Goal: Find specific page/section: Find specific page/section

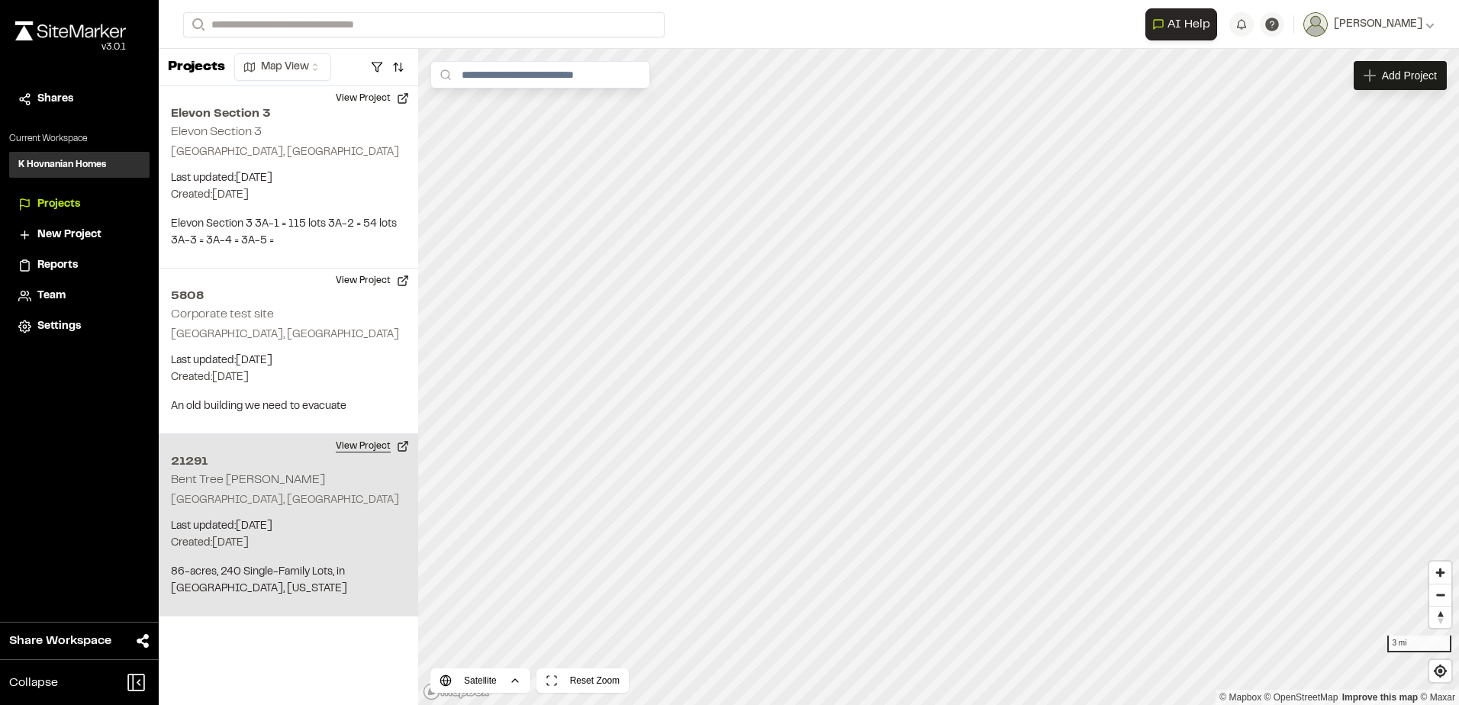
click at [388, 440] on button "View Project" at bounding box center [373, 446] width 92 height 24
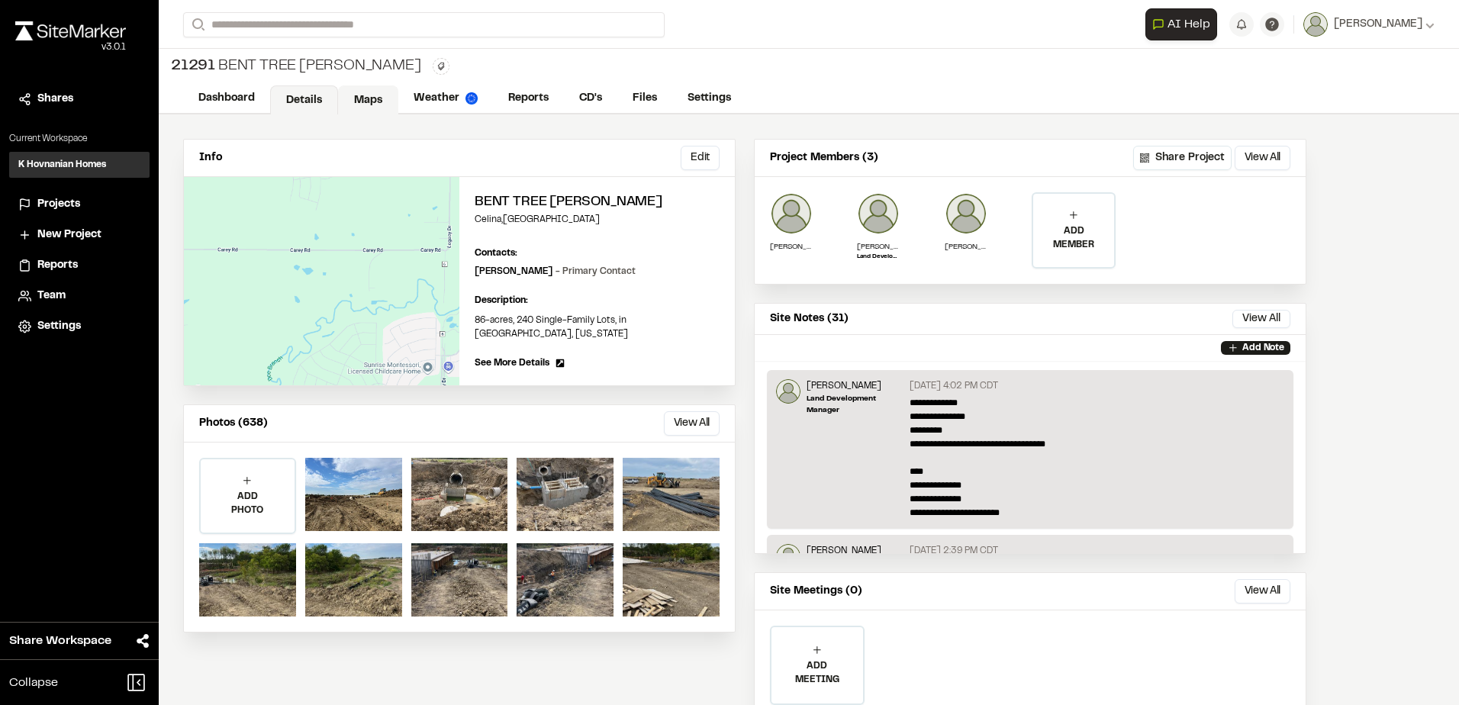
click at [362, 98] on link "Maps" at bounding box center [368, 99] width 60 height 29
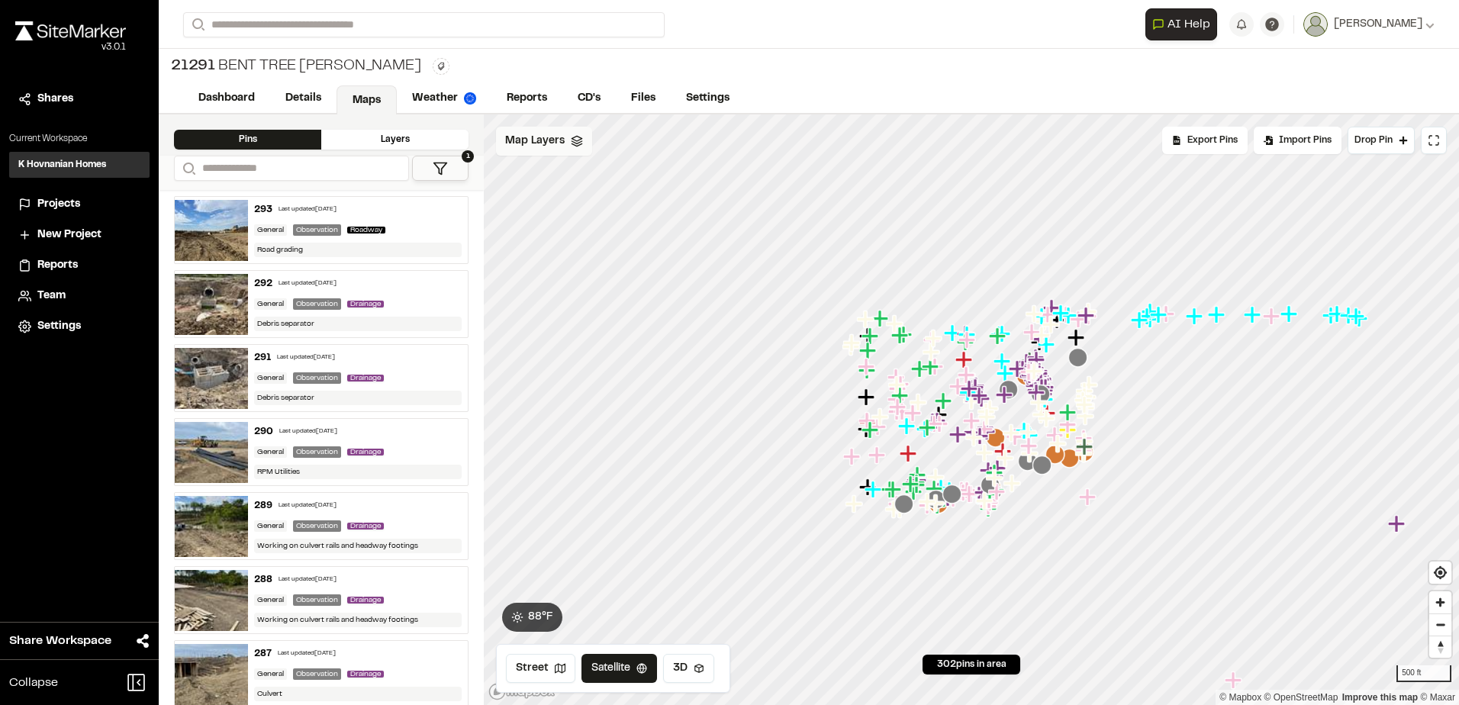
click at [578, 137] on polygon at bounding box center [577, 138] width 10 height 5
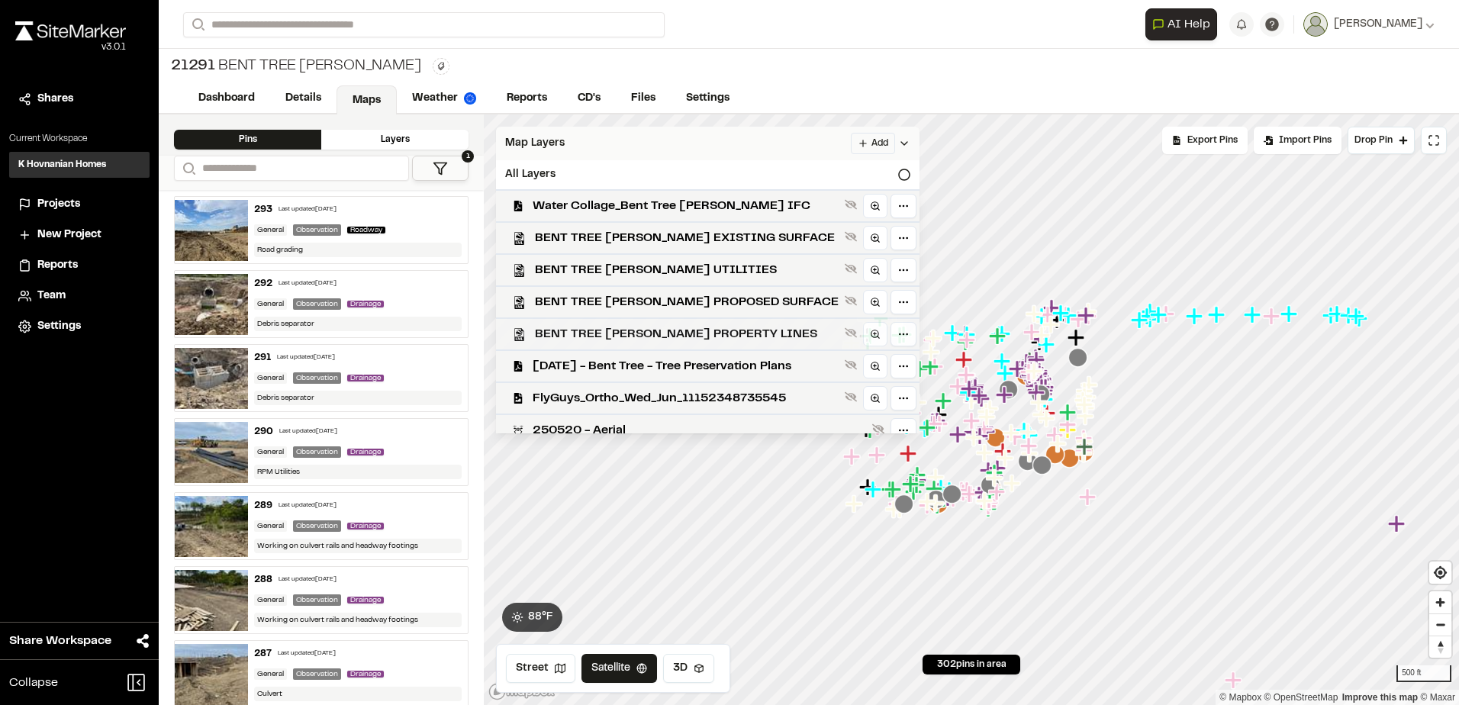
click at [744, 335] on span "BENT TREE [PERSON_NAME] PROPERTY LINES" at bounding box center [687, 334] width 304 height 18
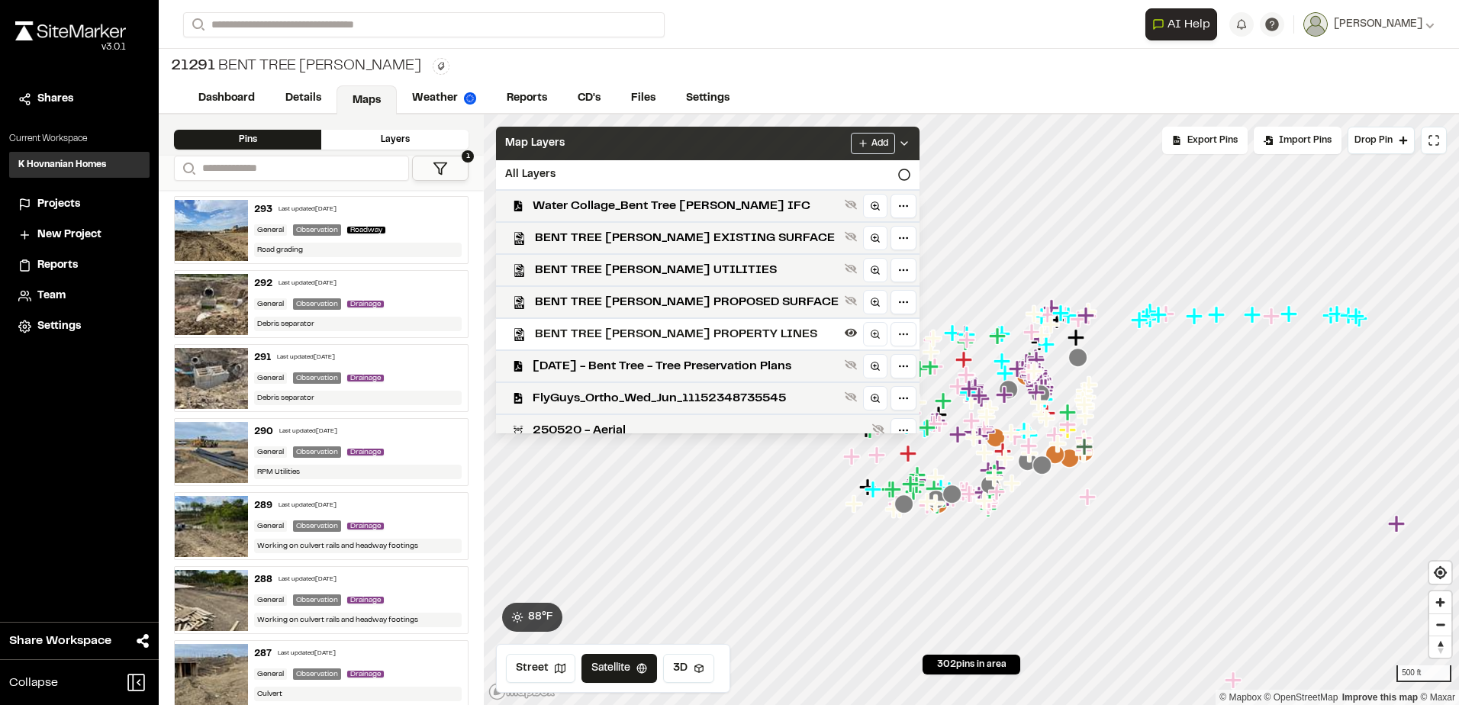
click at [822, 142] on div "Map Layers Add" at bounding box center [707, 144] width 423 height 34
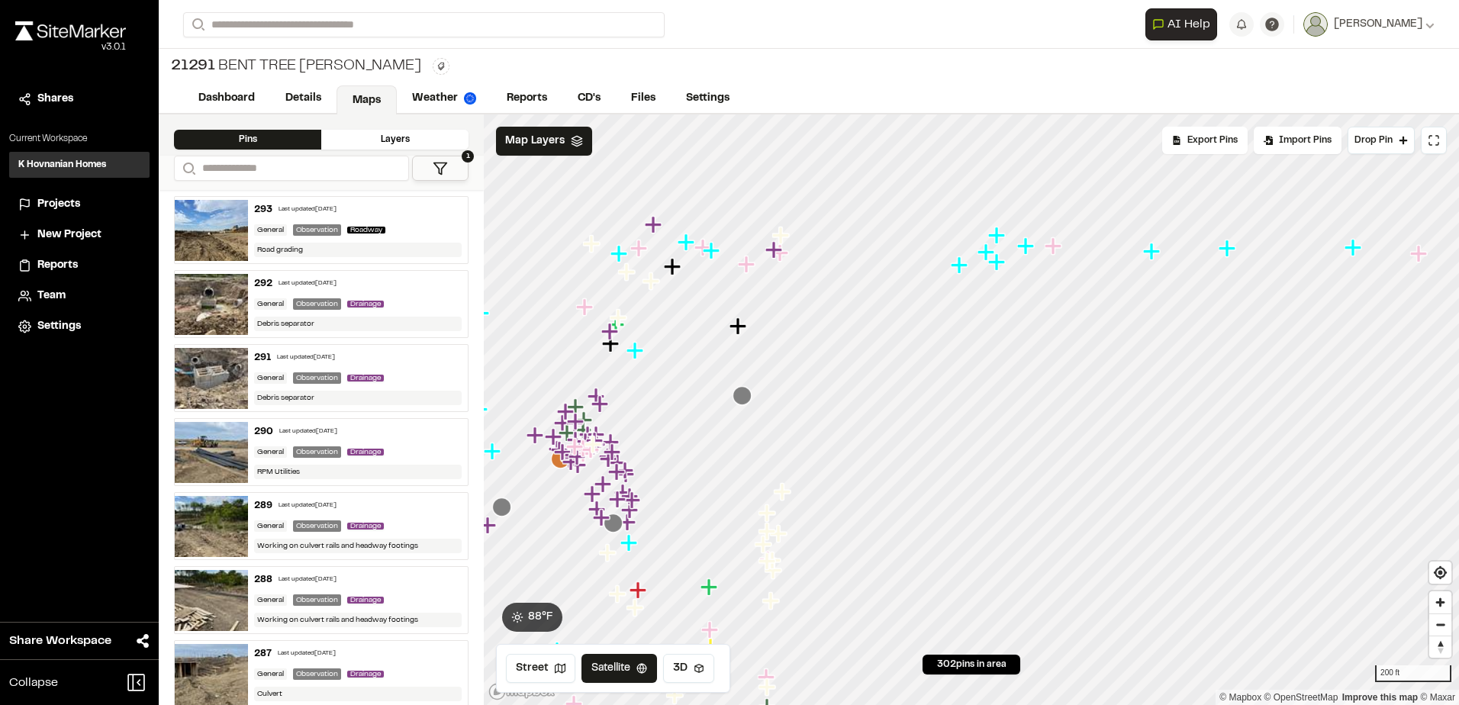
click at [991, 252] on icon "Map marker" at bounding box center [985, 251] width 17 height 17
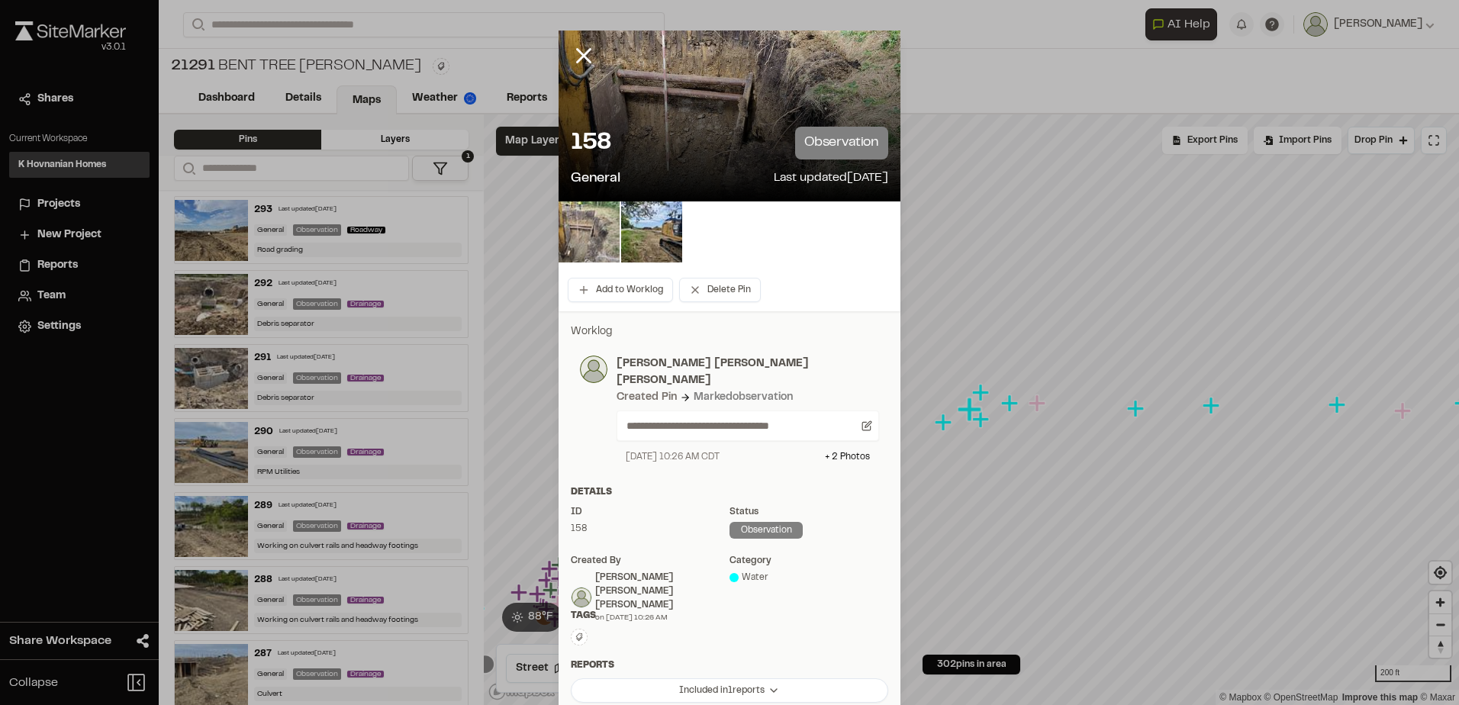
click at [599, 232] on img at bounding box center [589, 231] width 61 height 61
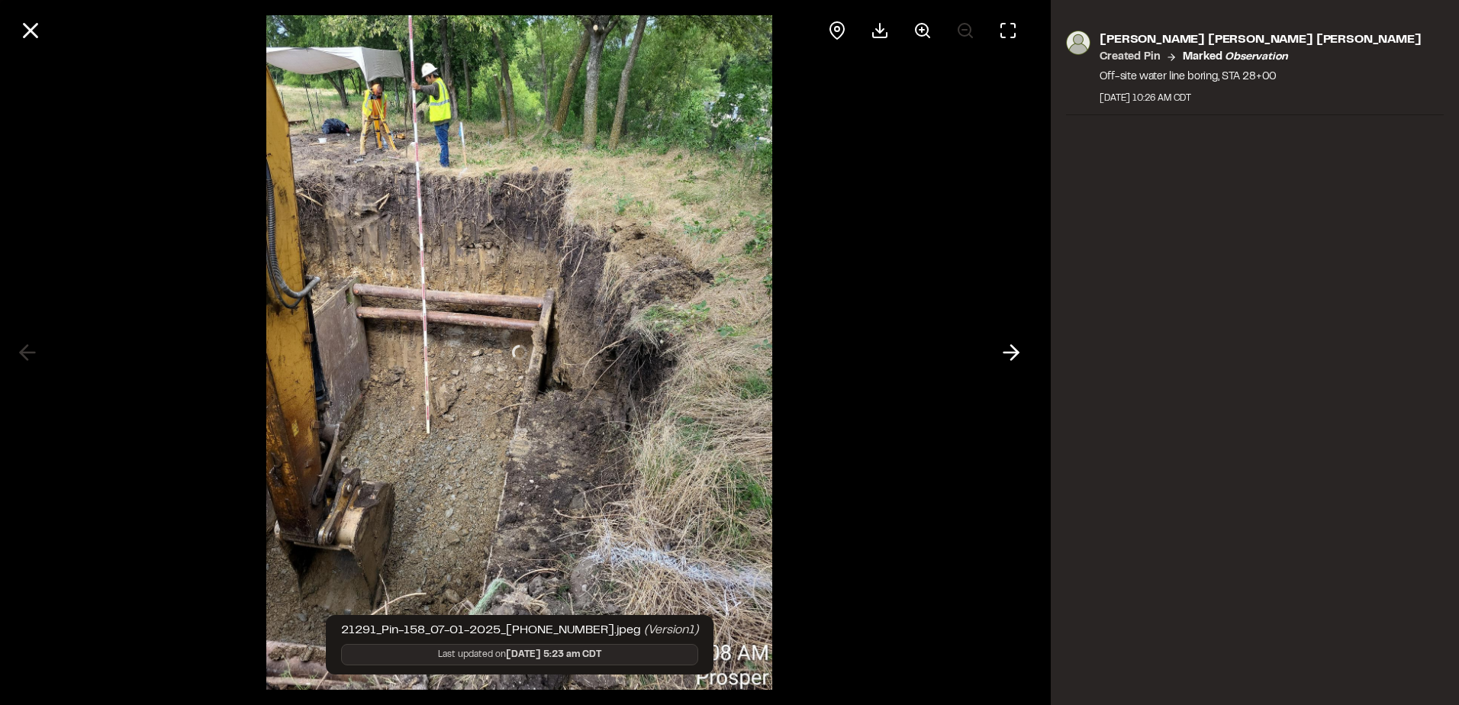
click at [1014, 350] on icon at bounding box center [1011, 353] width 24 height 26
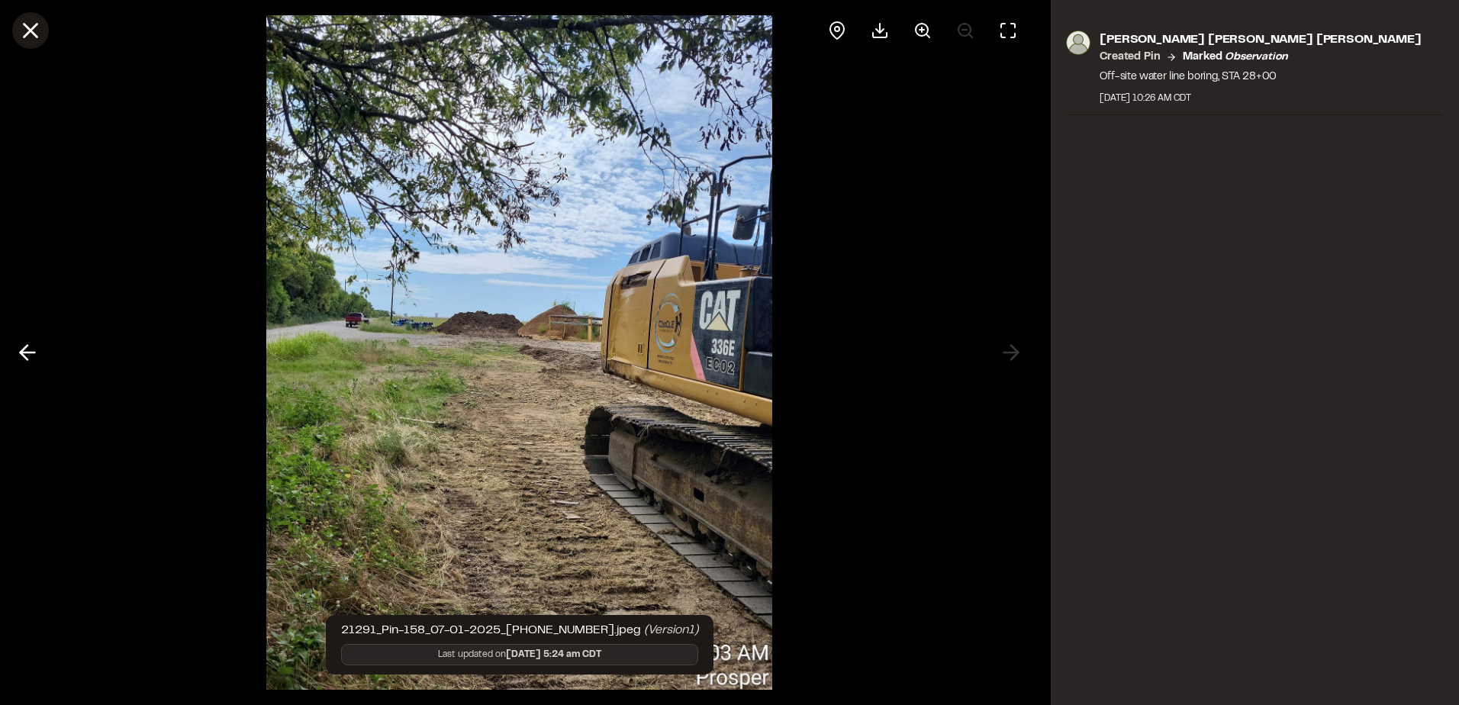
click at [35, 34] on line at bounding box center [30, 30] width 13 height 13
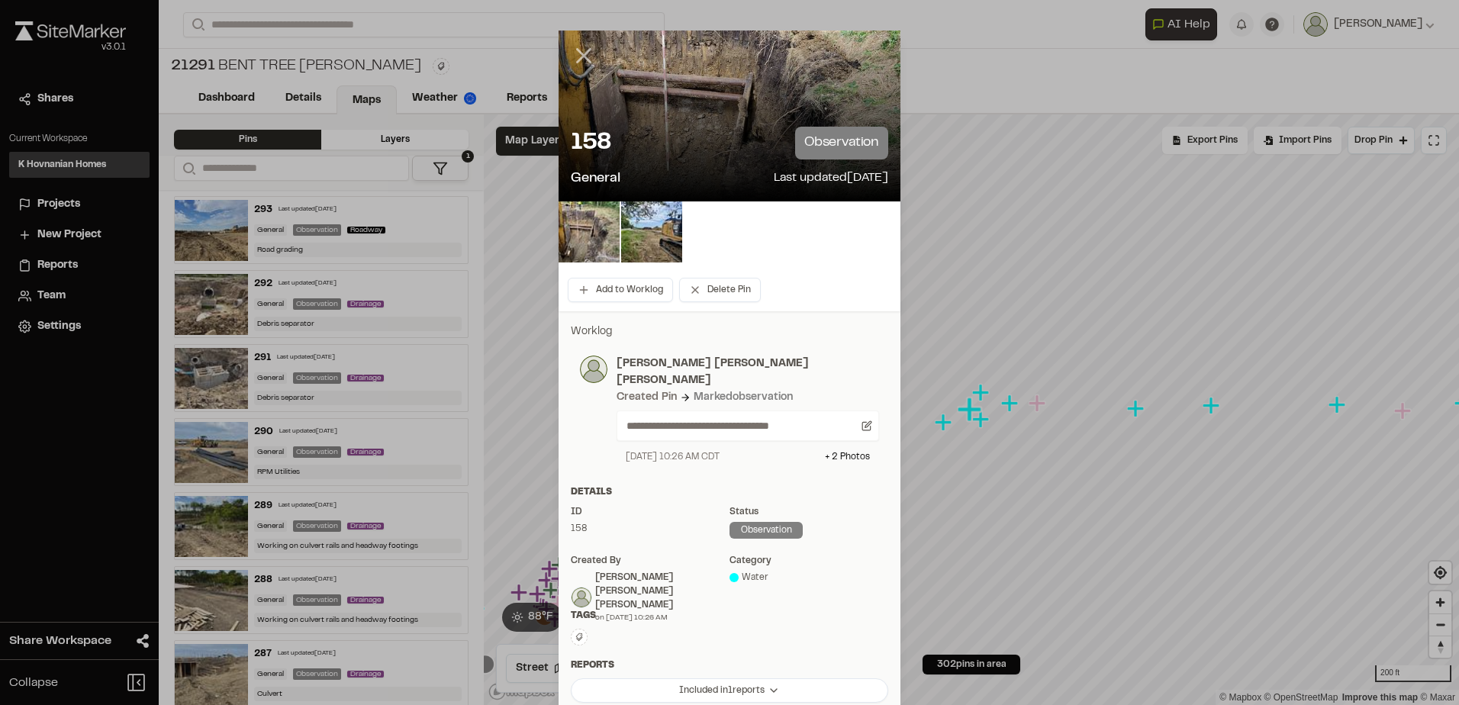
click at [572, 55] on icon at bounding box center [584, 56] width 26 height 26
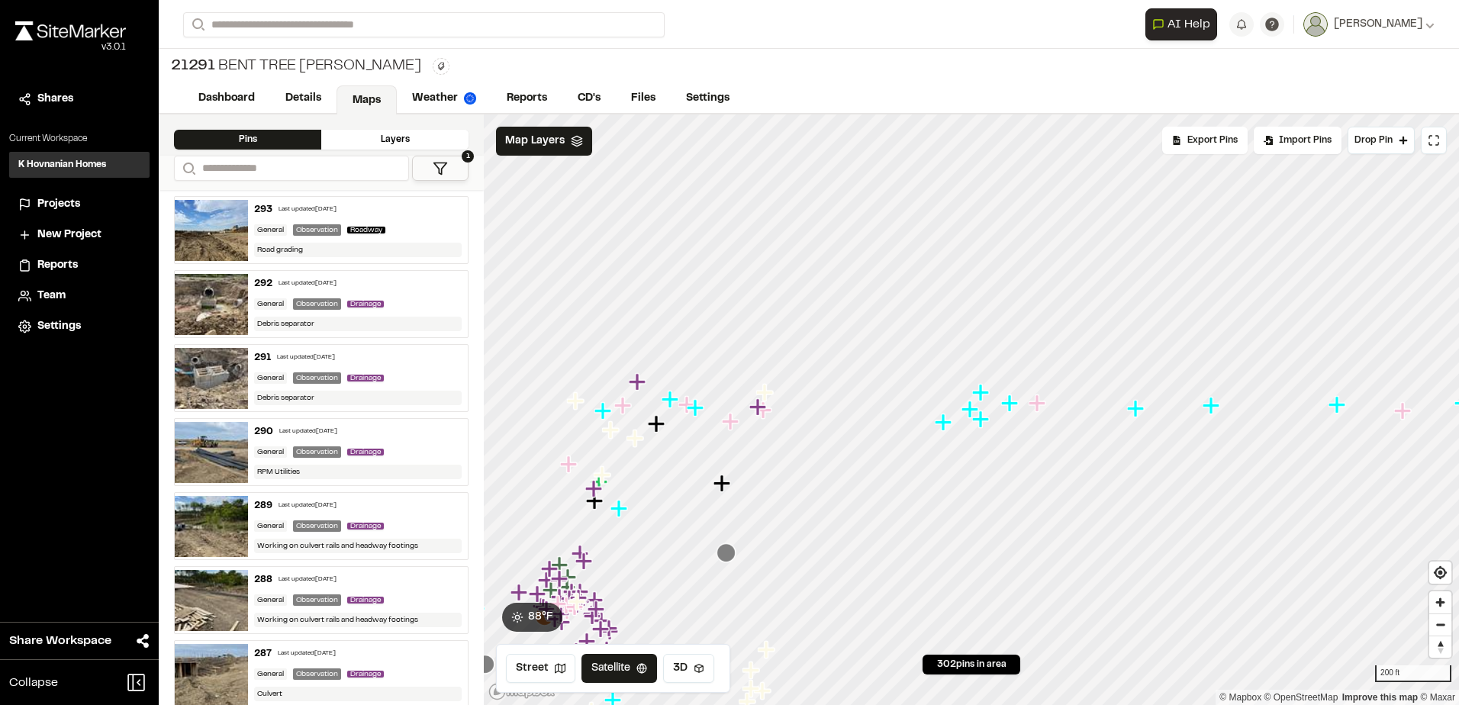
click at [1035, 410] on icon "Map marker" at bounding box center [1037, 403] width 17 height 17
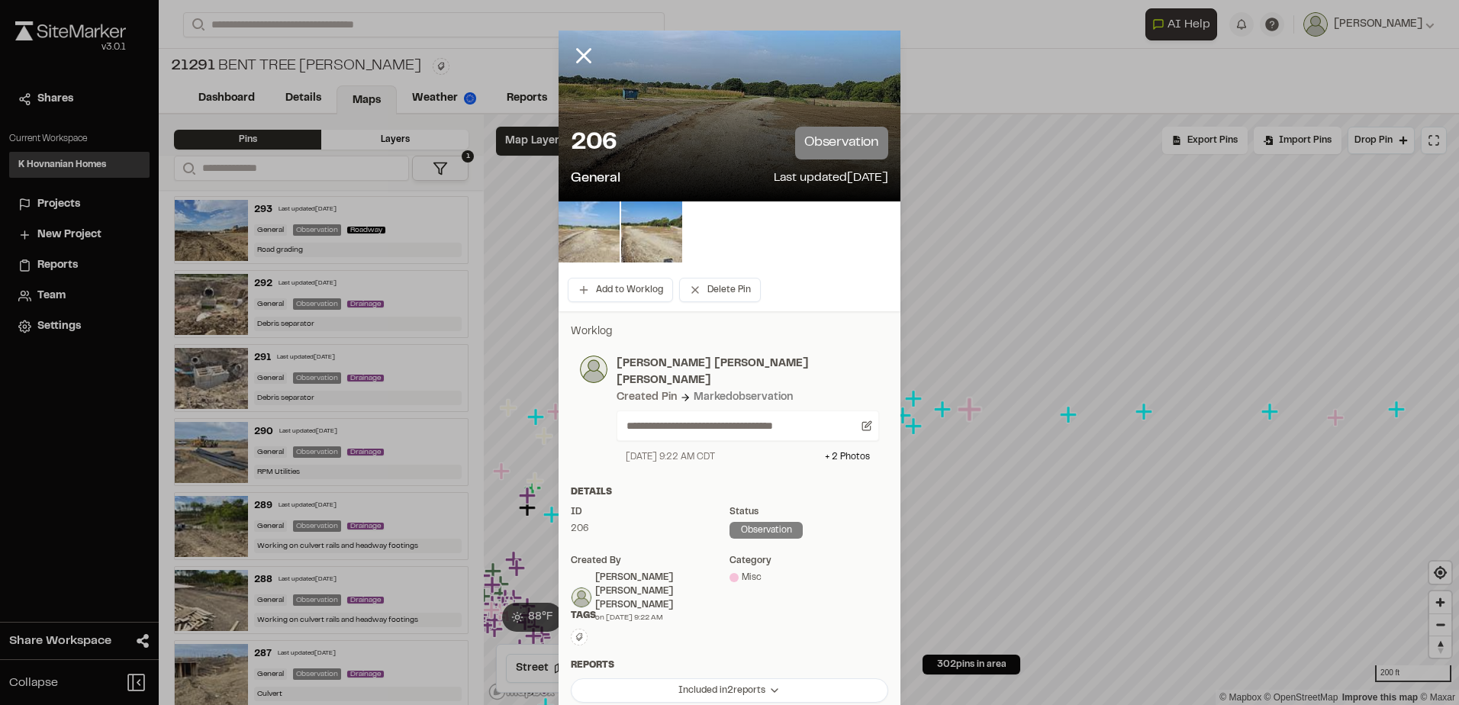
click at [577, 224] on img at bounding box center [589, 231] width 61 height 61
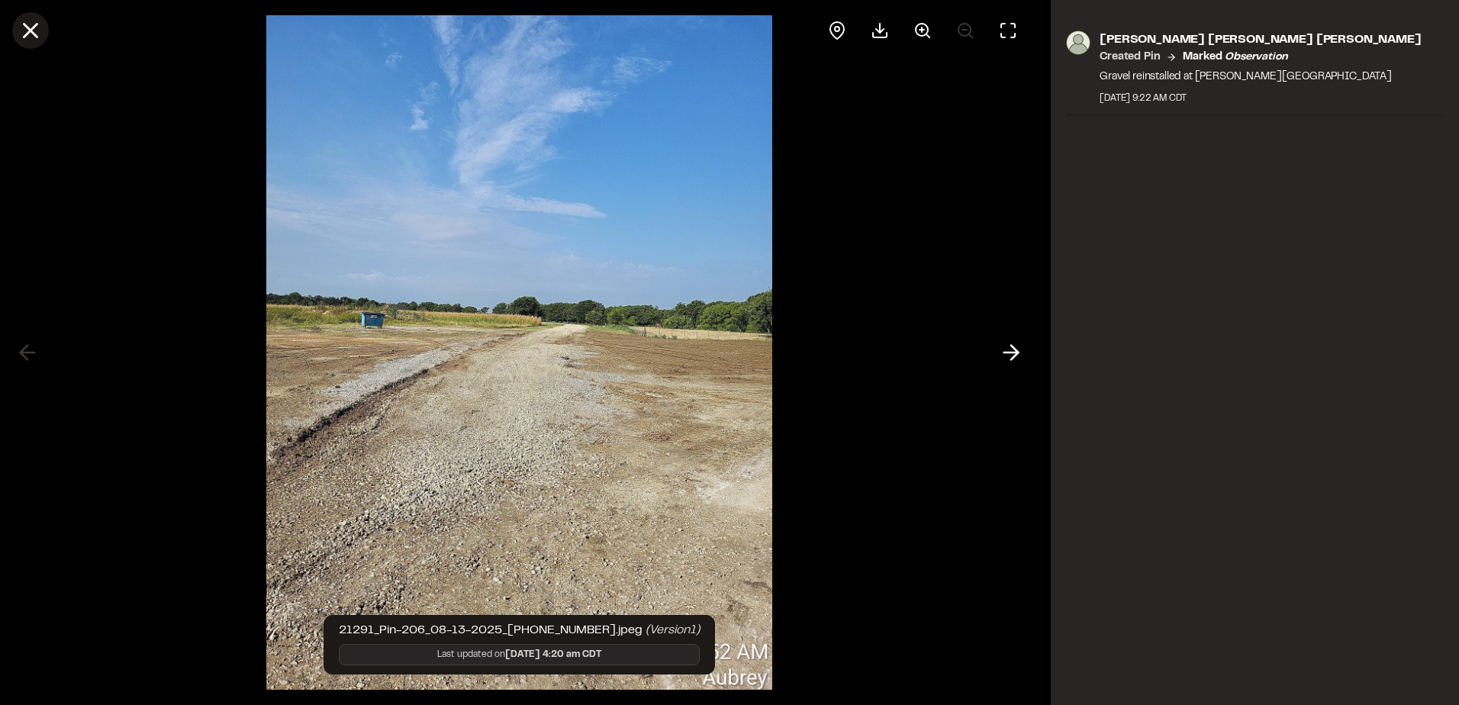
click at [18, 22] on icon at bounding box center [31, 31] width 26 height 26
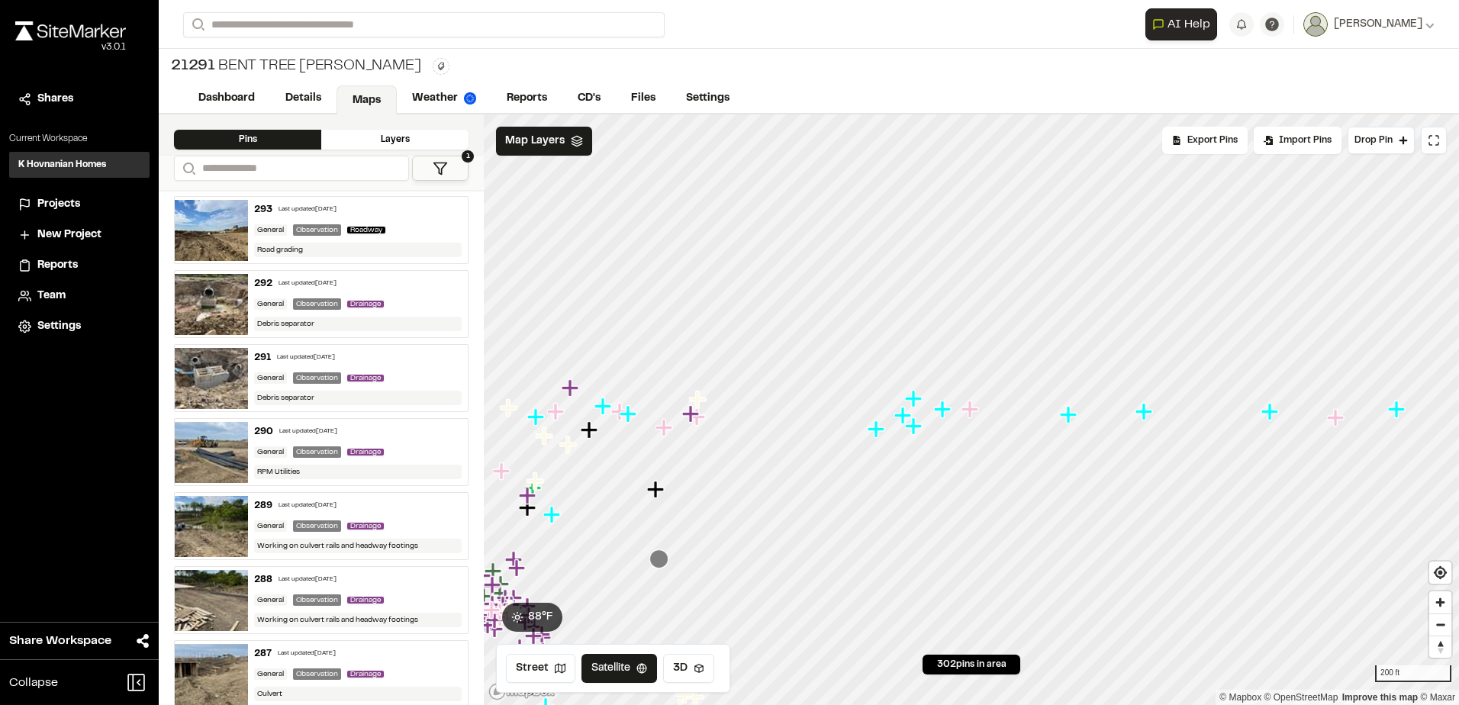
click at [947, 416] on icon "Map marker" at bounding box center [944, 410] width 20 height 20
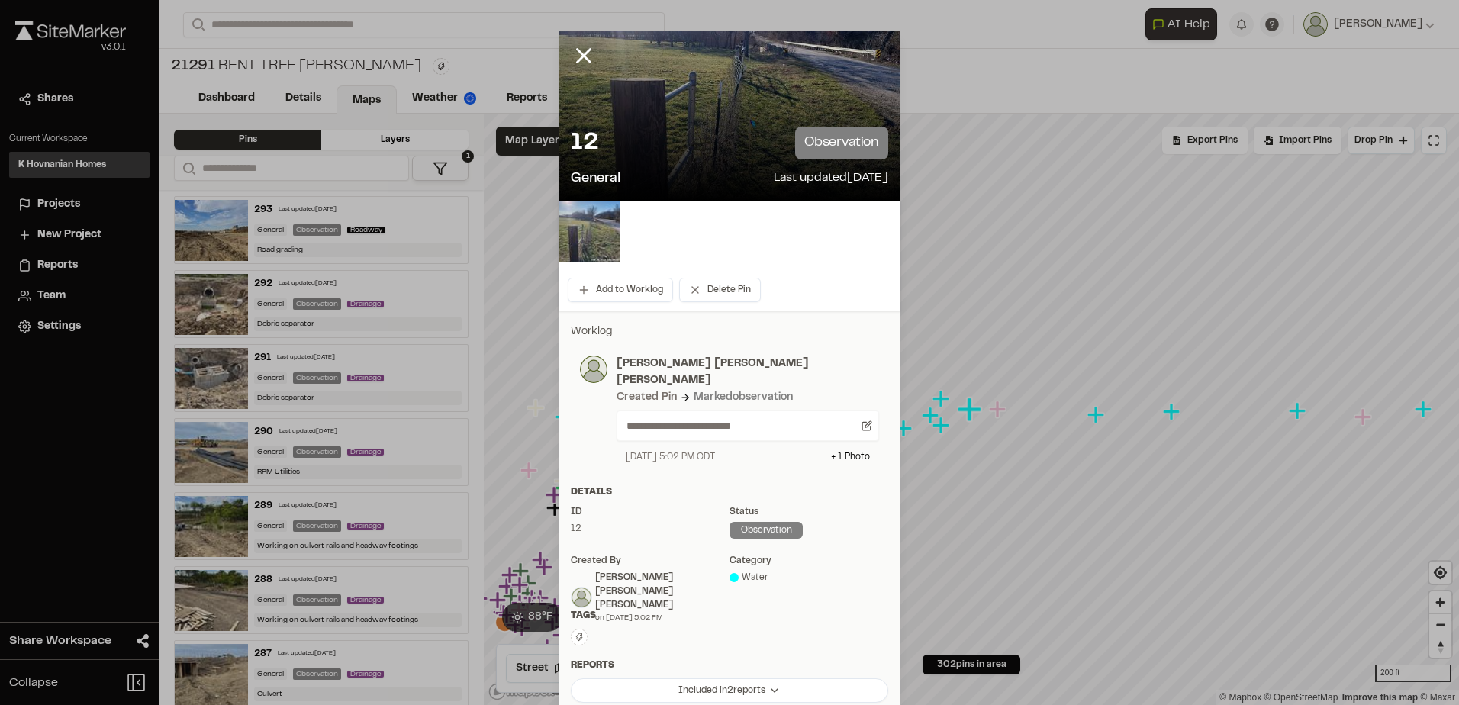
click at [588, 224] on img at bounding box center [589, 231] width 61 height 61
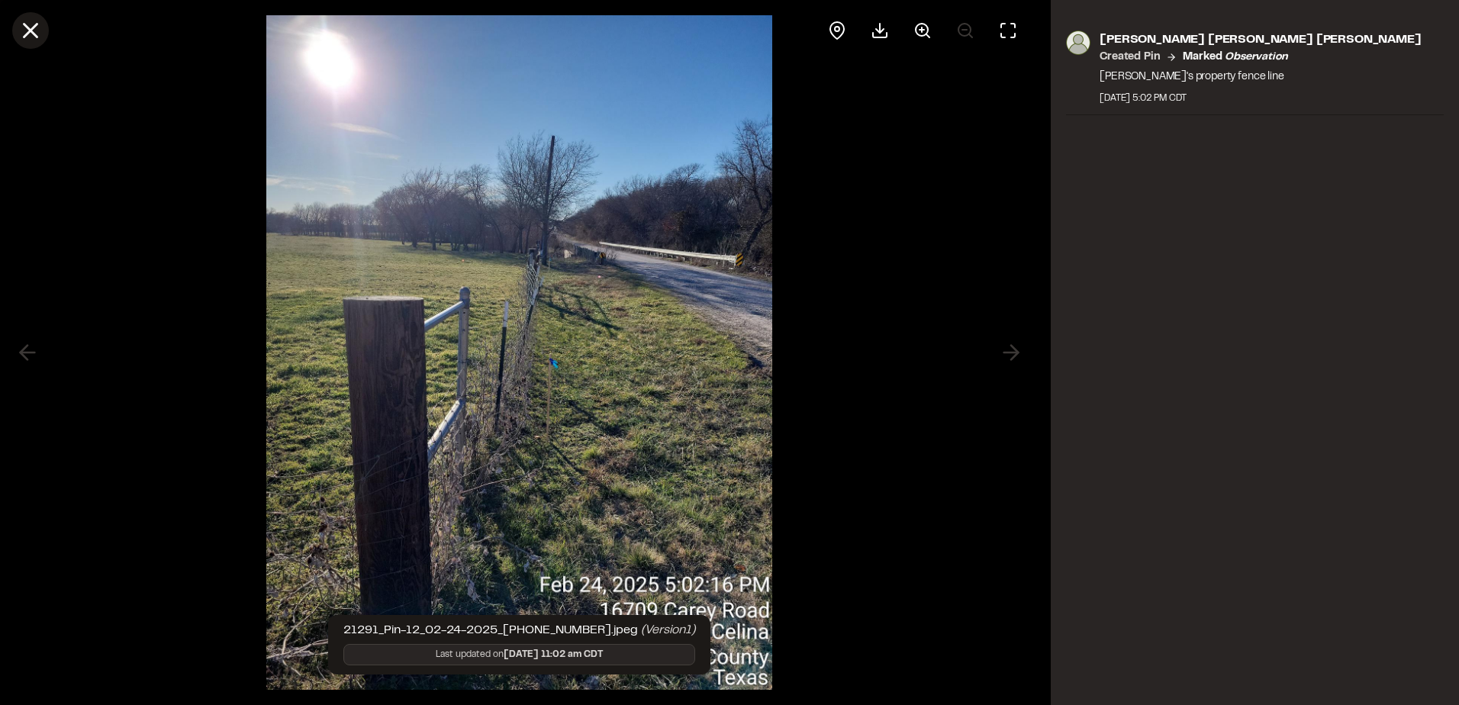
click at [32, 37] on icon at bounding box center [31, 31] width 26 height 26
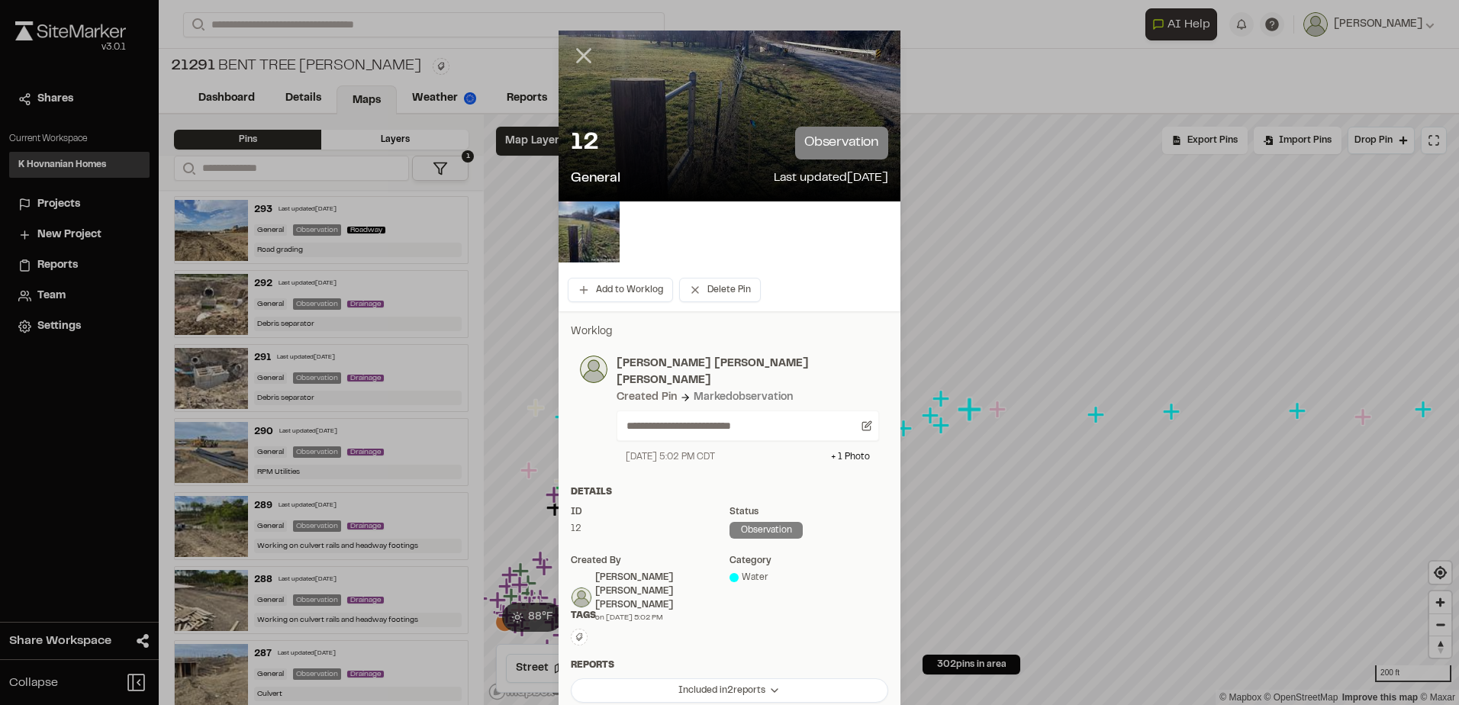
click at [578, 53] on line at bounding box center [584, 56] width 13 height 13
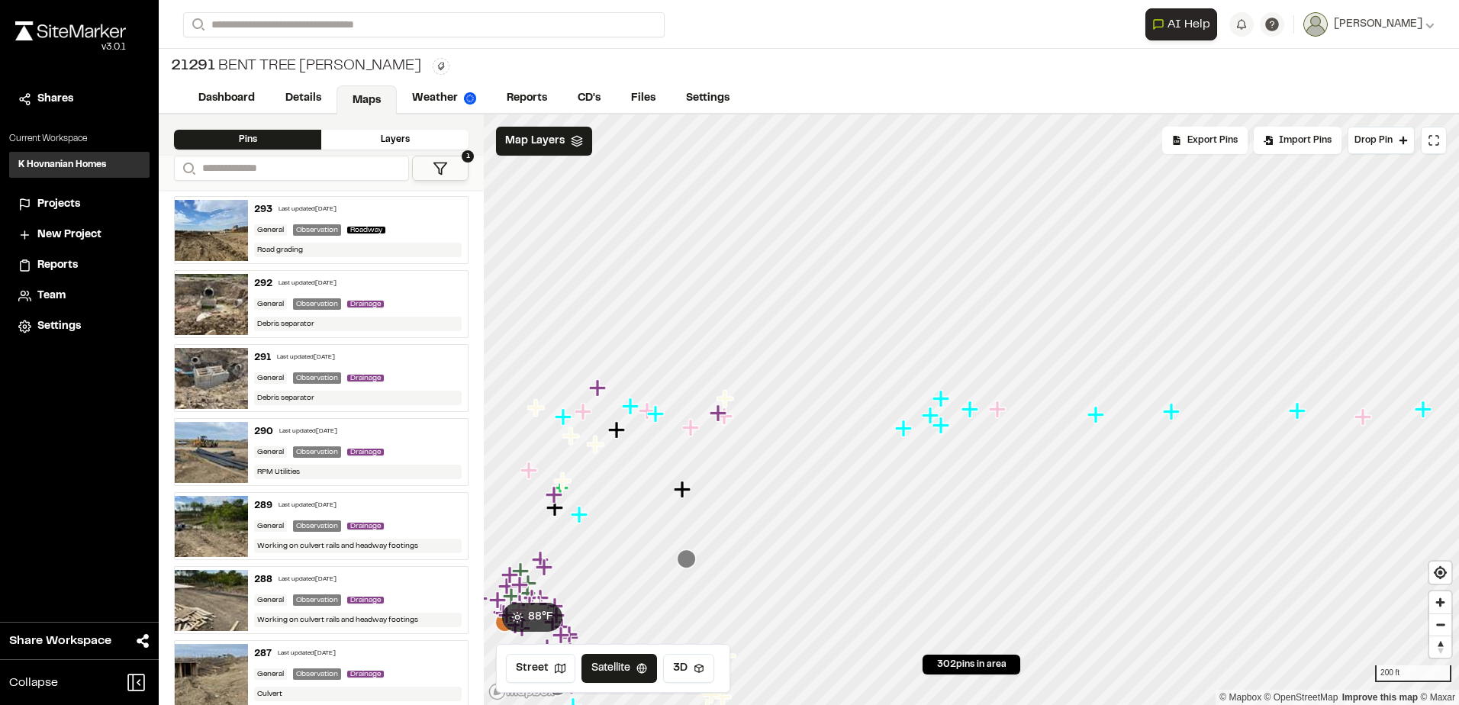
click at [937, 401] on icon "Map marker" at bounding box center [942, 399] width 20 height 20
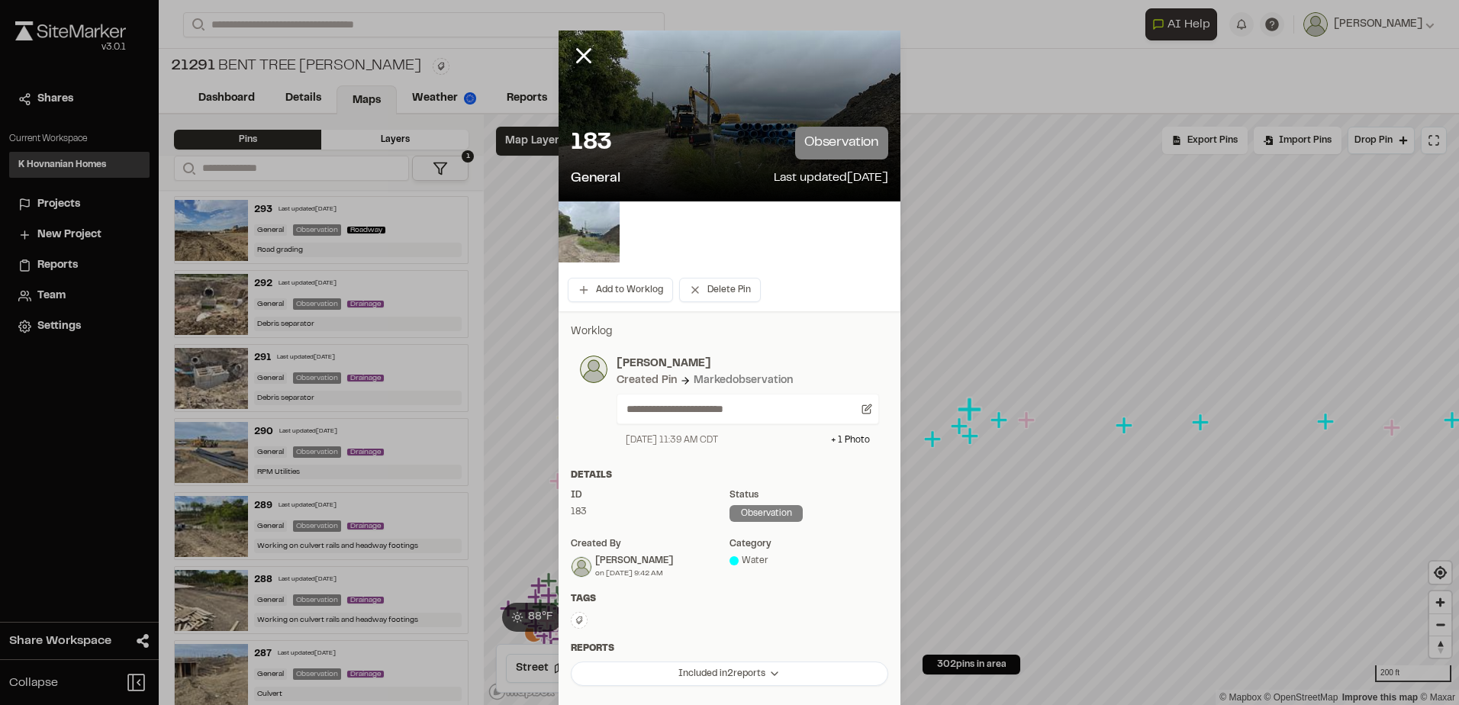
click at [605, 234] on img at bounding box center [589, 231] width 61 height 61
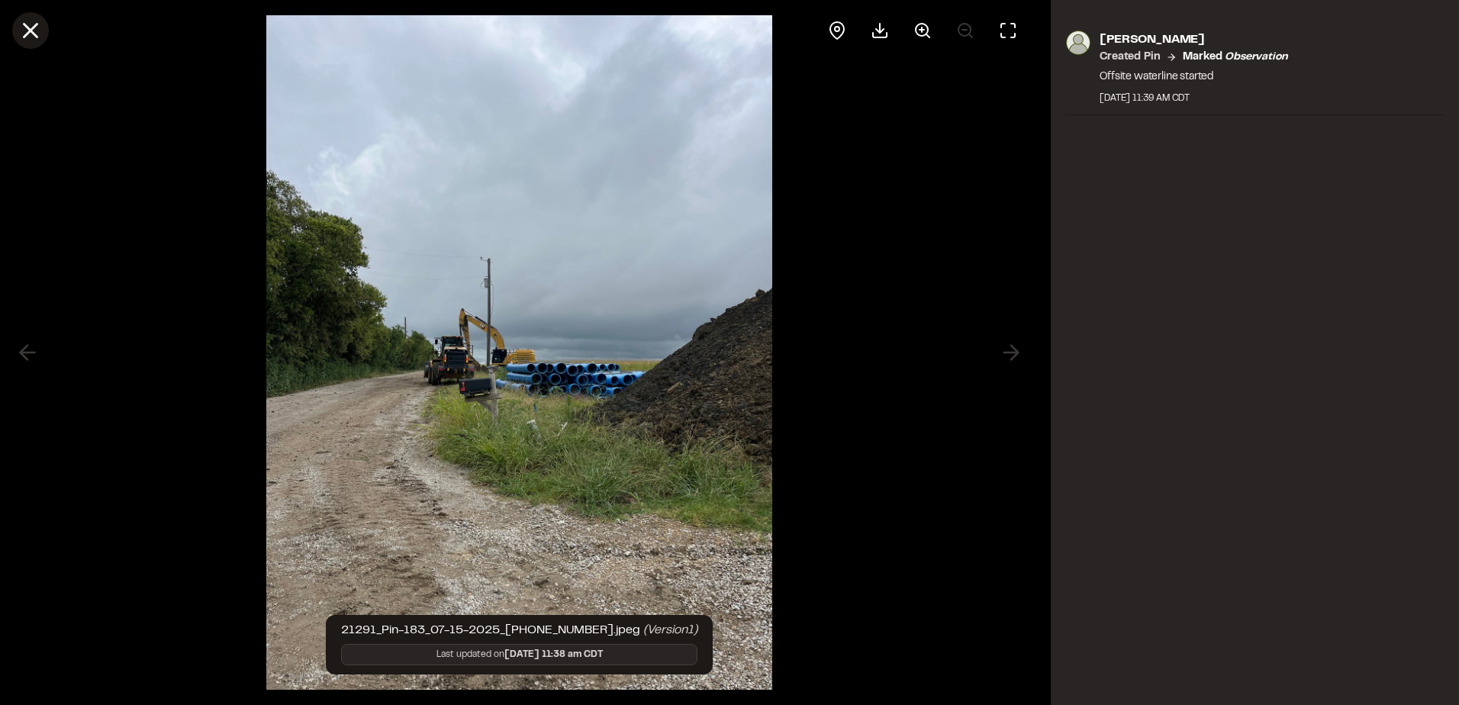
click at [37, 26] on line at bounding box center [30, 30] width 13 height 13
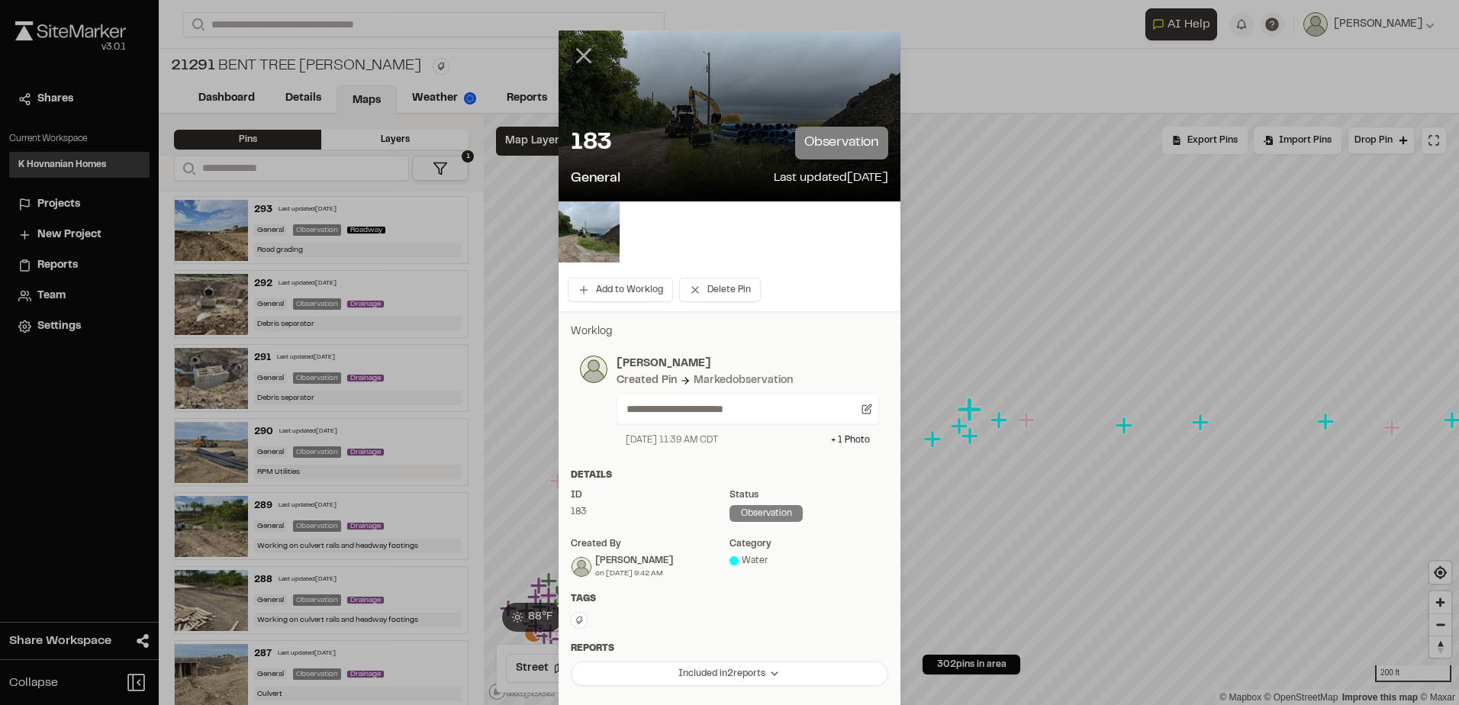
click at [578, 50] on line at bounding box center [584, 56] width 13 height 13
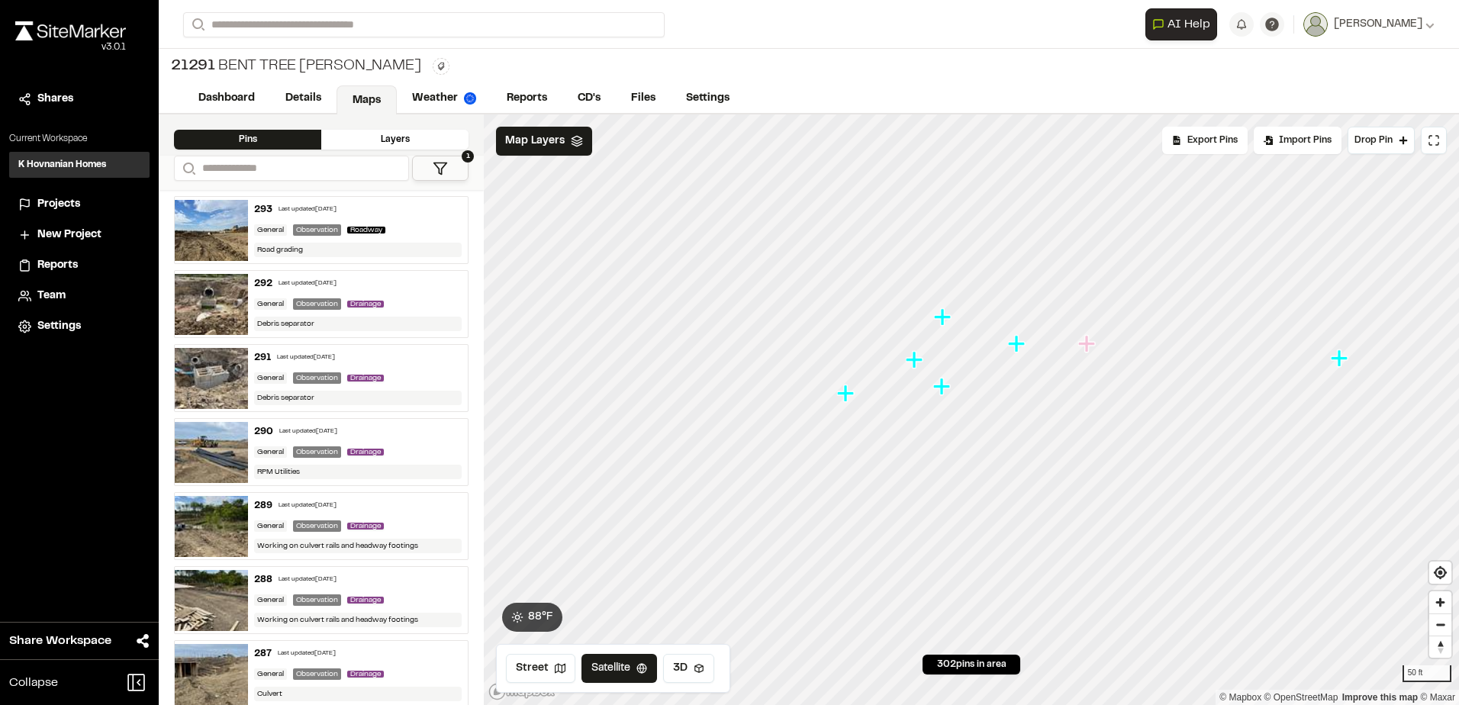
click at [851, 395] on icon "Map marker" at bounding box center [845, 393] width 17 height 17
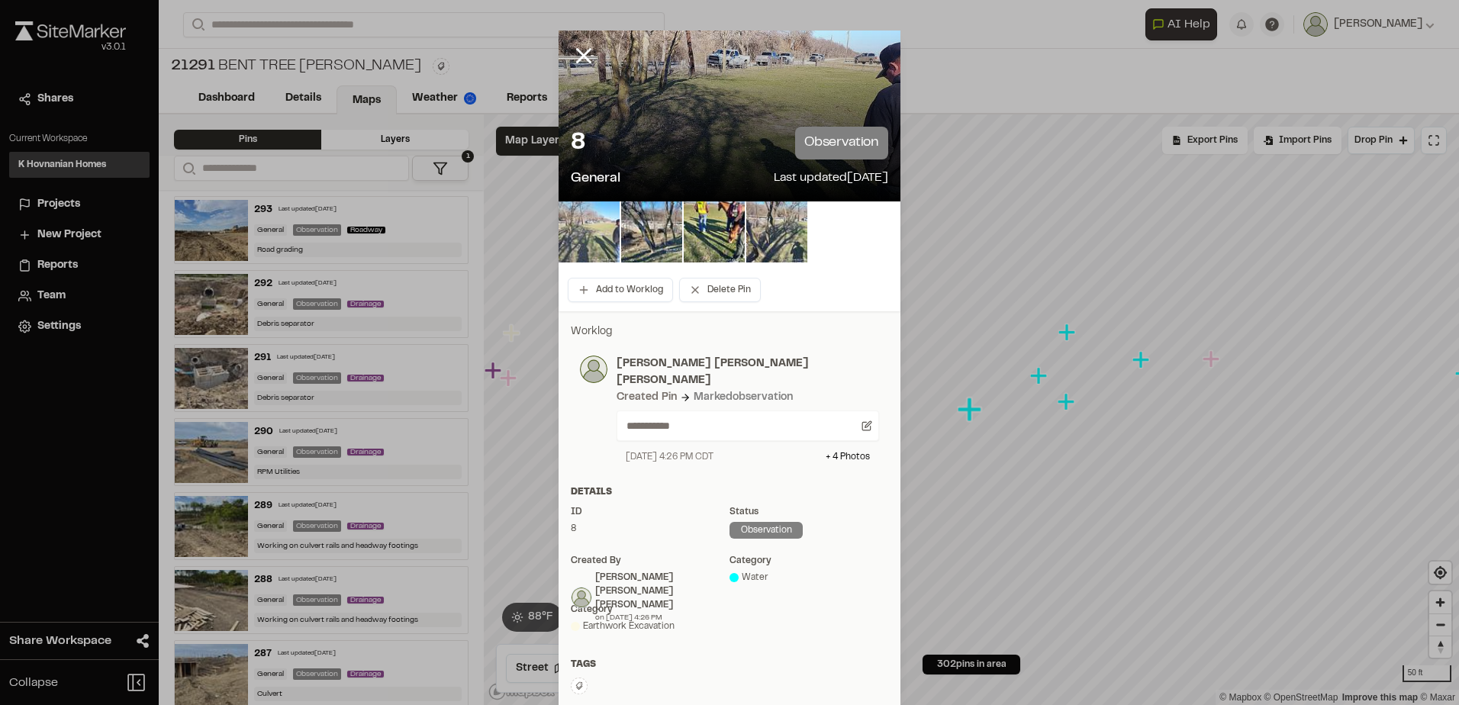
click at [598, 245] on img at bounding box center [589, 231] width 61 height 61
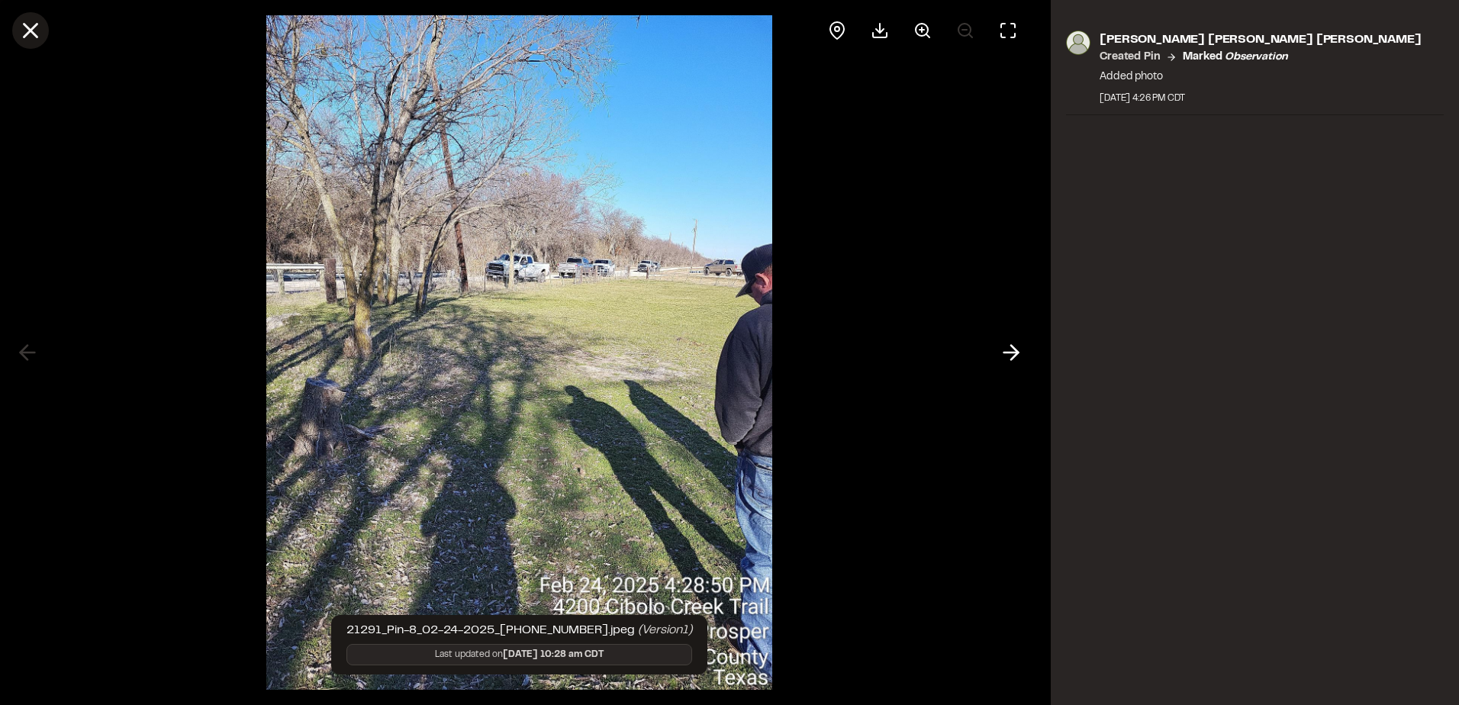
click at [30, 25] on icon at bounding box center [31, 31] width 26 height 26
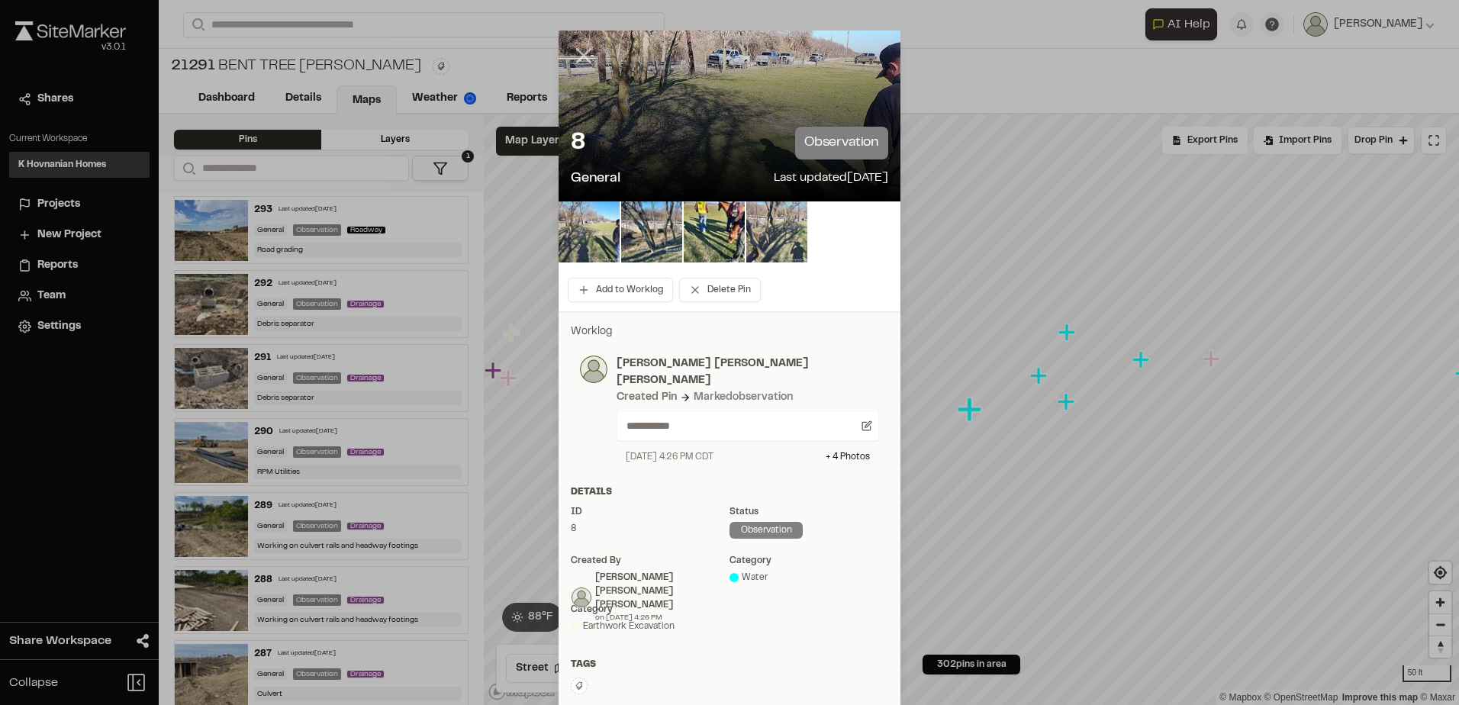
click at [578, 58] on line at bounding box center [584, 56] width 13 height 13
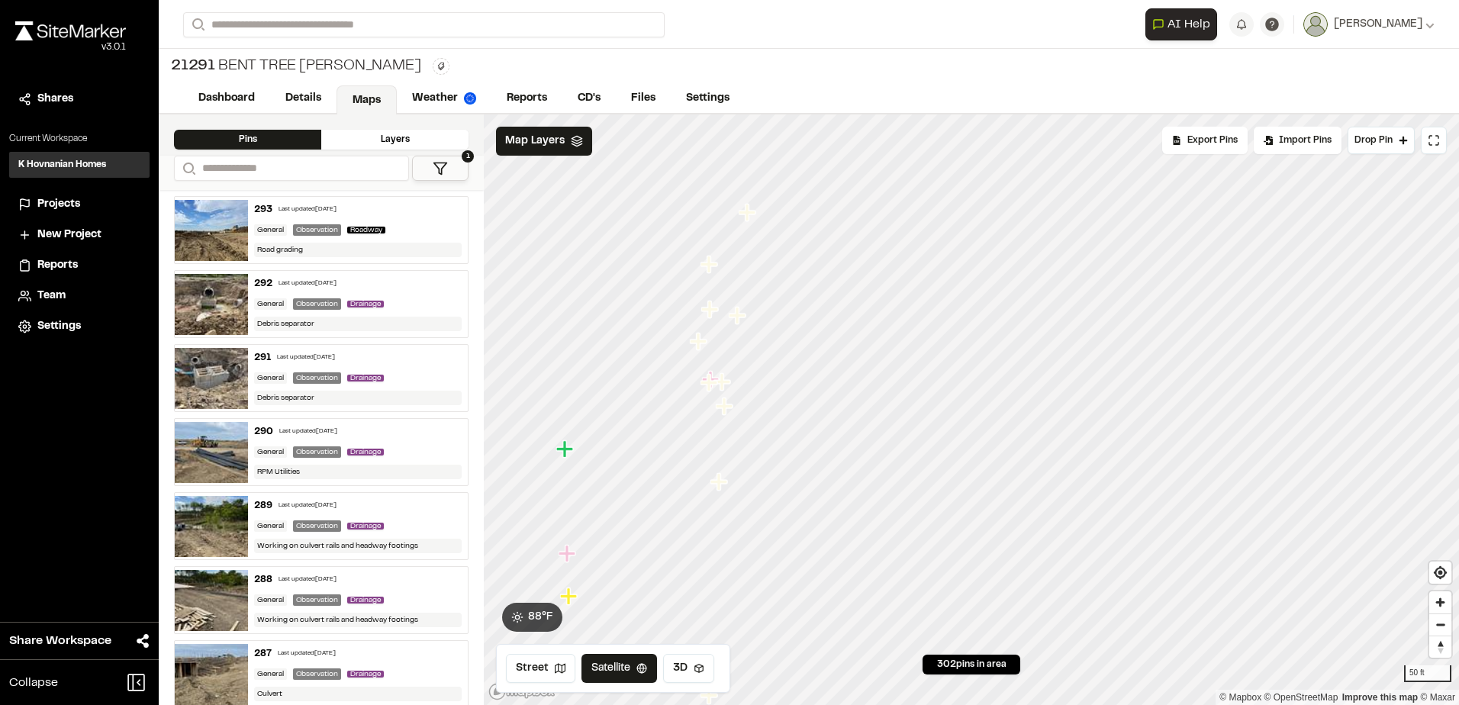
click at [717, 484] on icon "Map marker" at bounding box center [718, 481] width 17 height 17
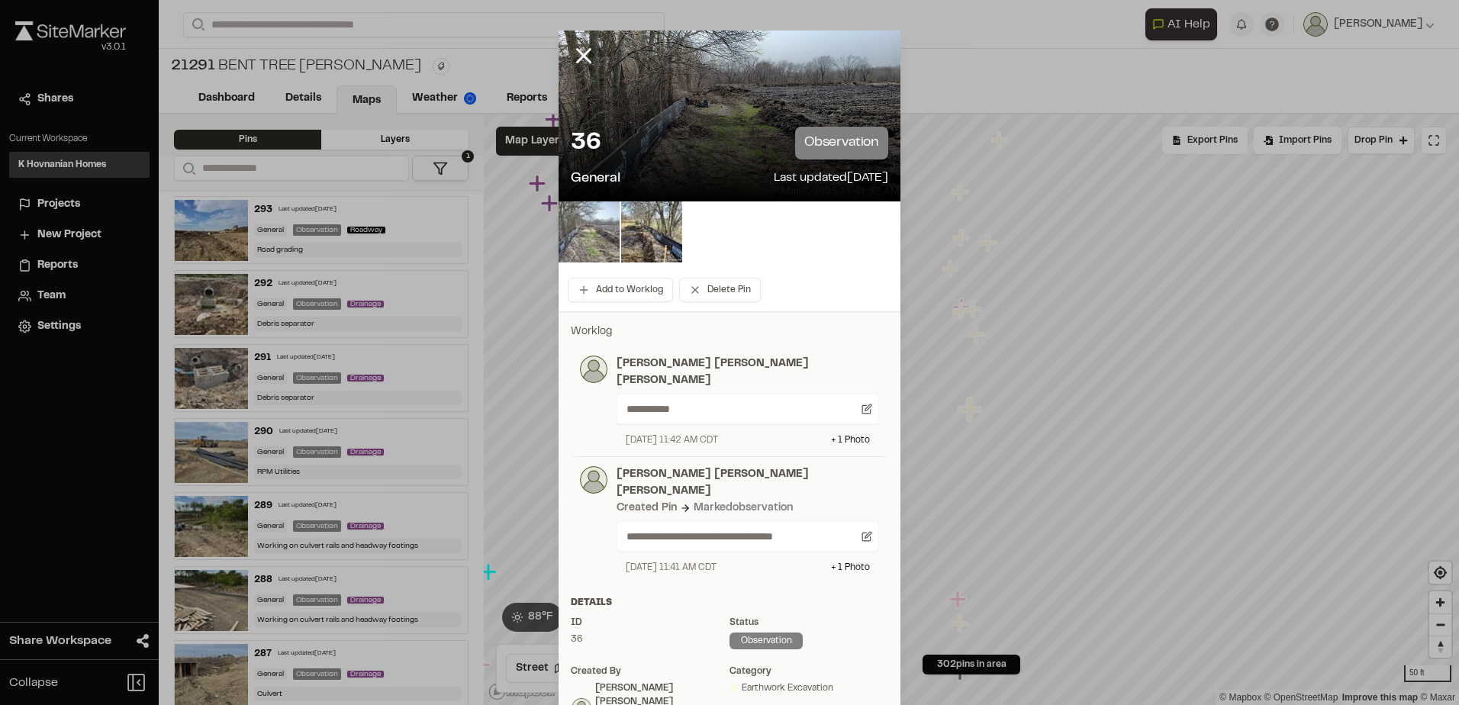
click at [594, 233] on img at bounding box center [589, 231] width 61 height 61
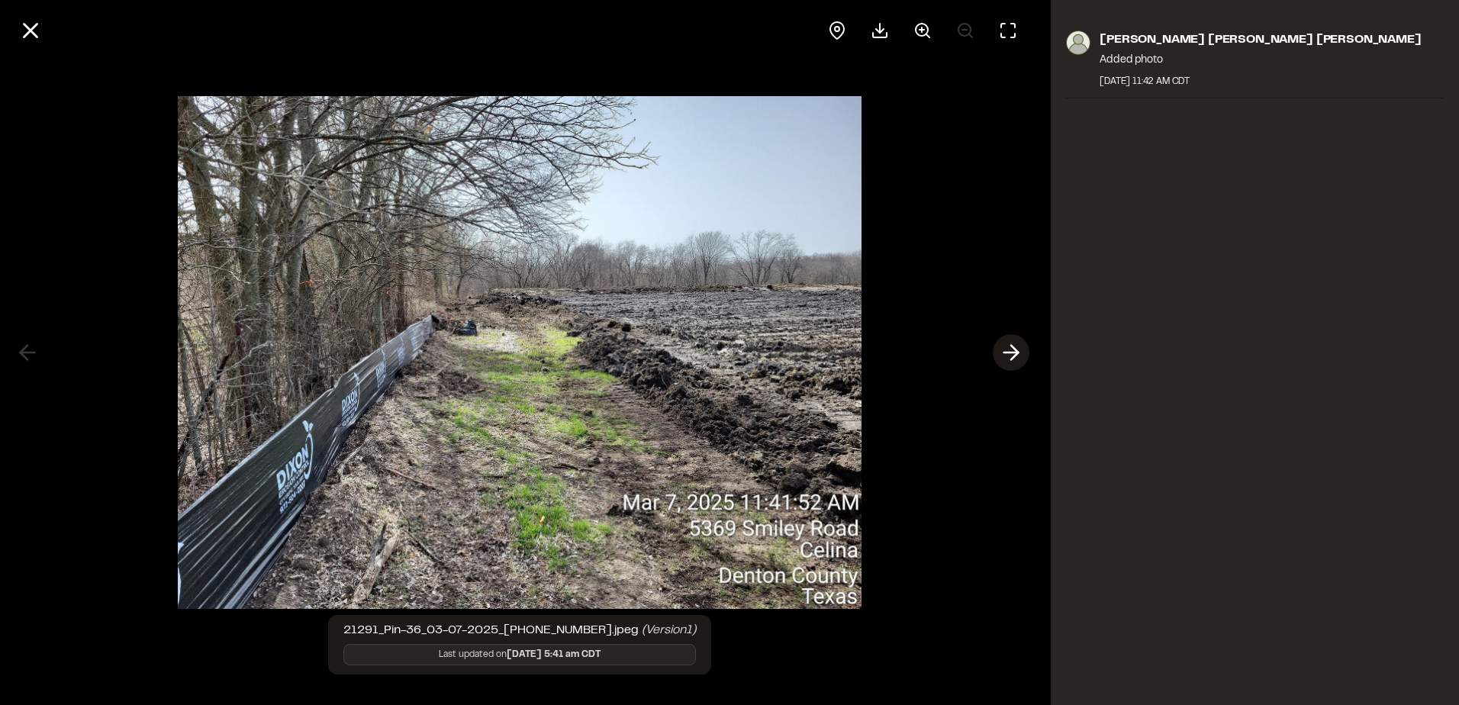
click at [1012, 353] on line at bounding box center [1011, 353] width 14 height 0
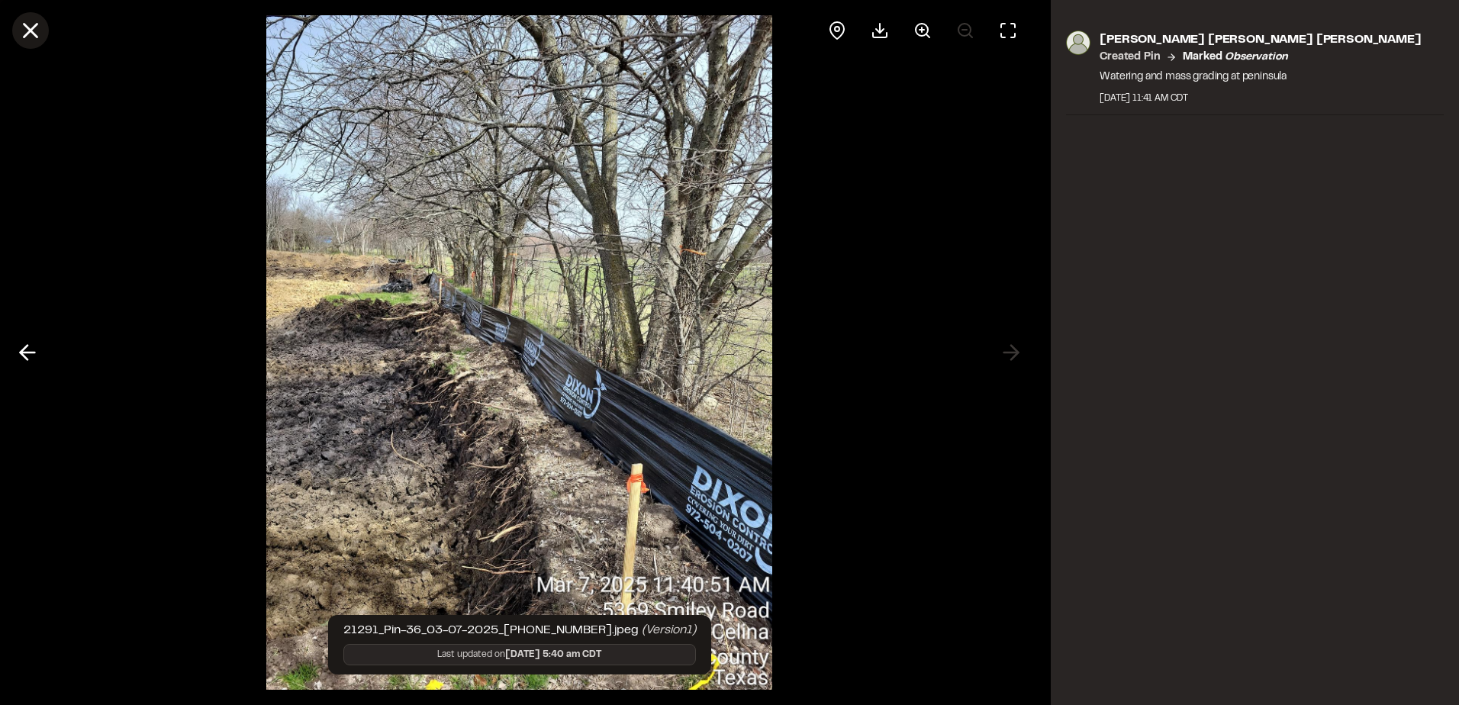
click at [34, 29] on line at bounding box center [30, 30] width 13 height 13
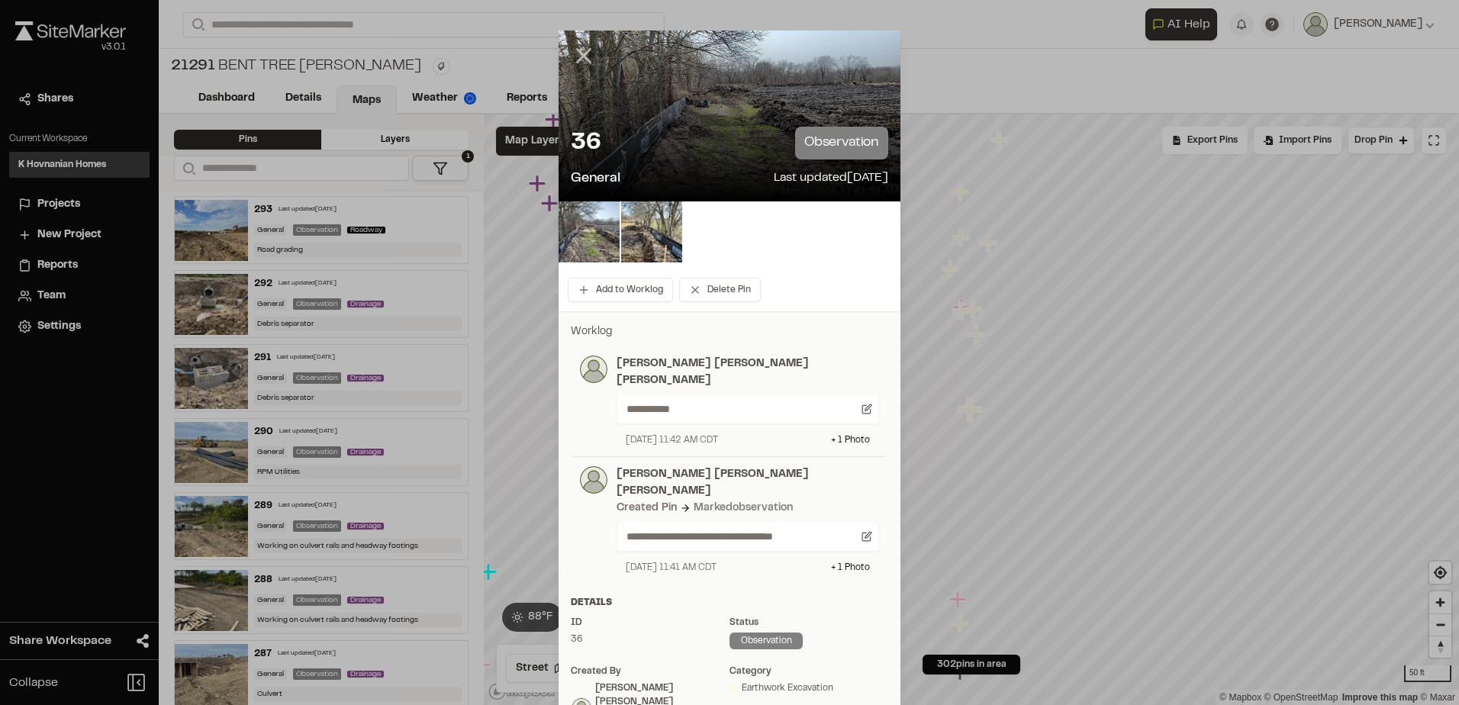
click at [579, 53] on line at bounding box center [584, 56] width 13 height 13
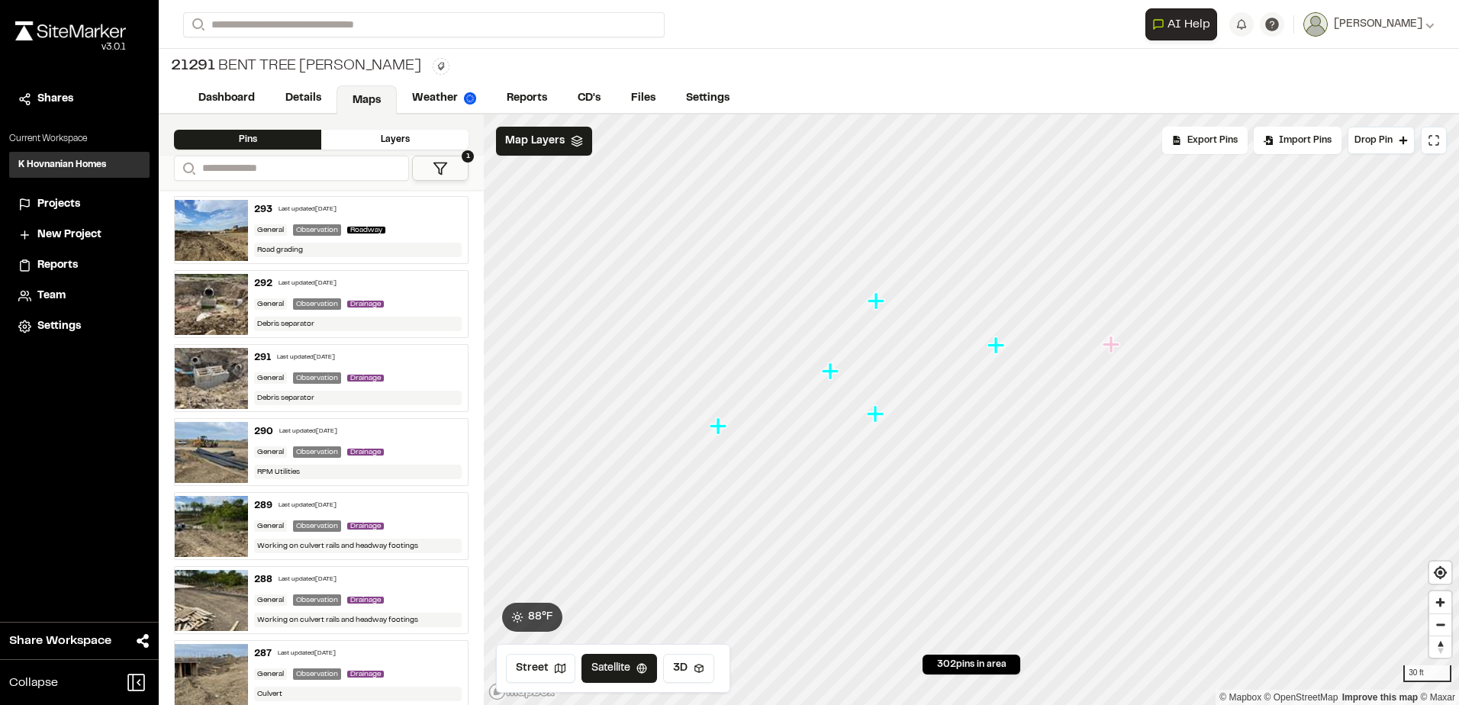
click at [833, 377] on icon "Map marker" at bounding box center [830, 370] width 17 height 17
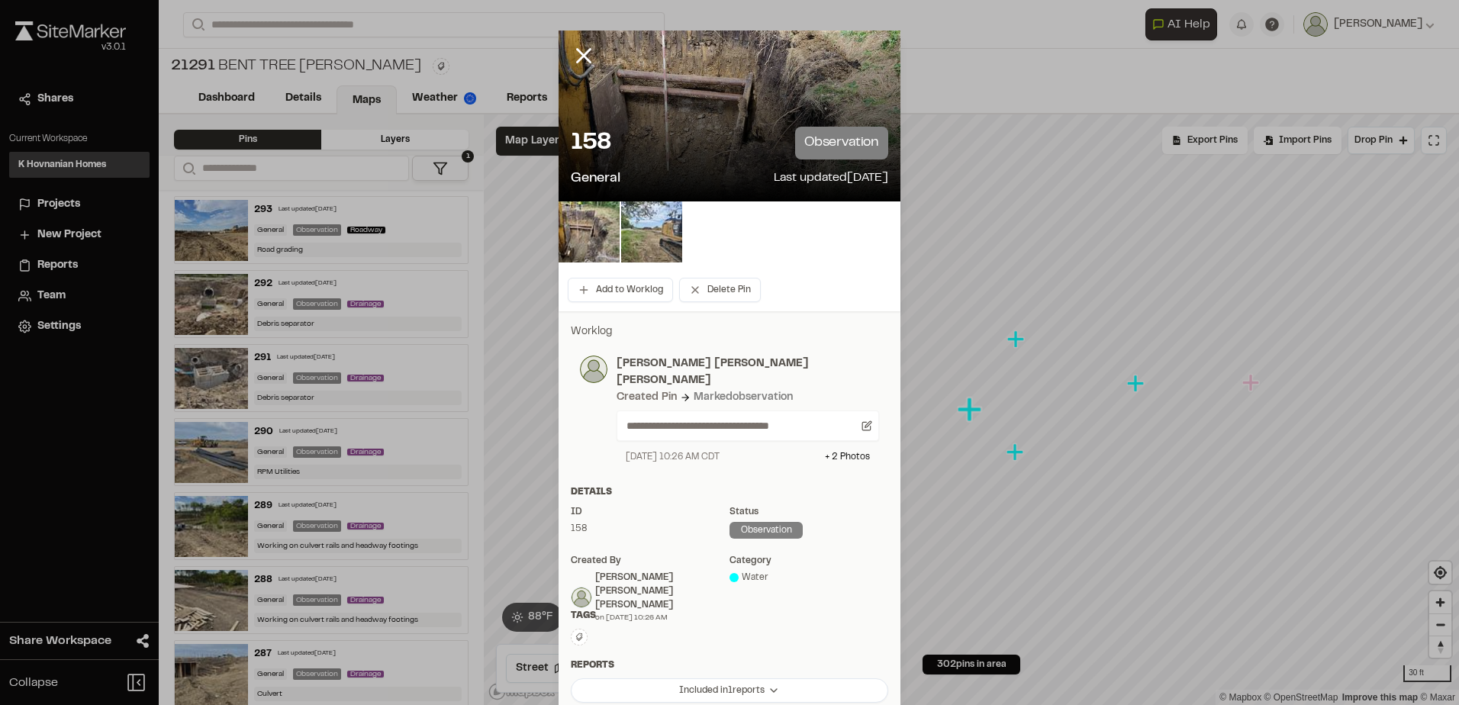
click at [658, 248] on img at bounding box center [651, 231] width 61 height 61
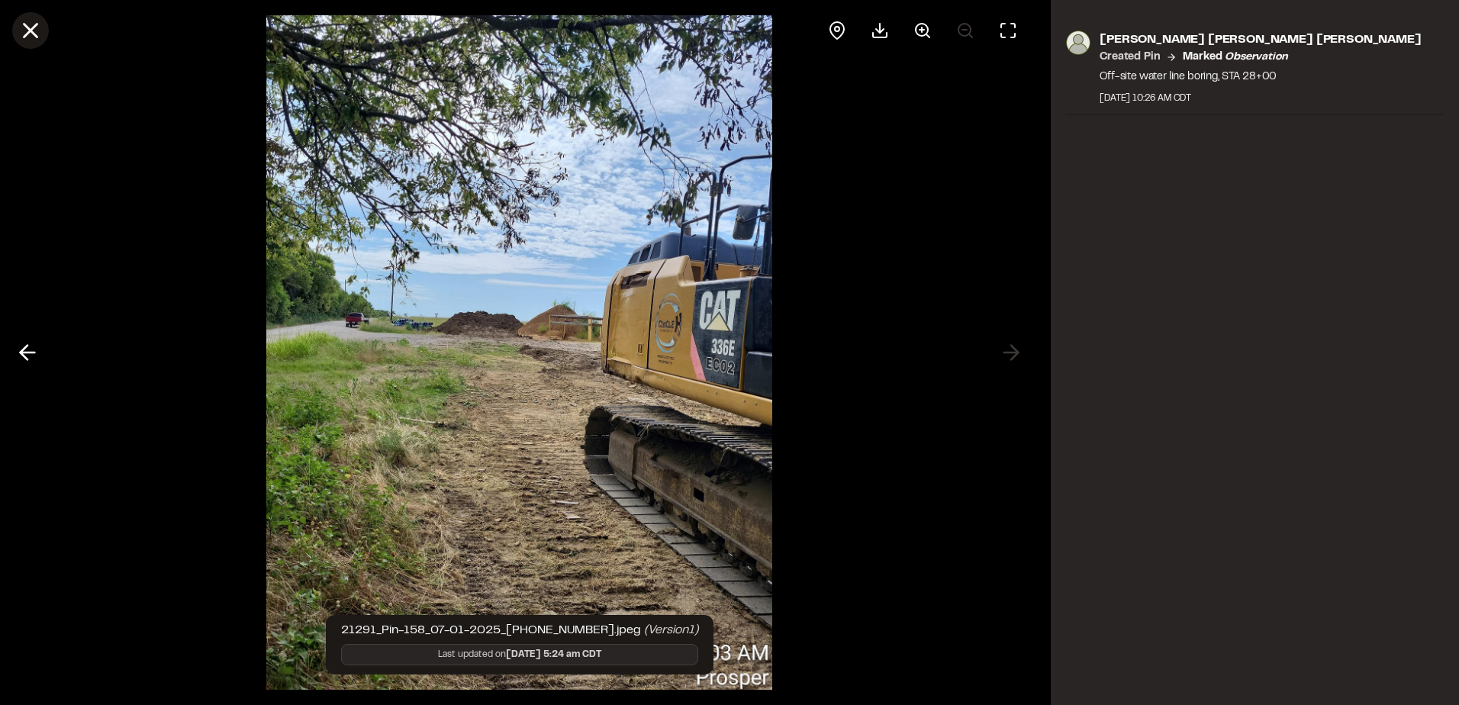
click at [43, 22] on button at bounding box center [30, 30] width 37 height 37
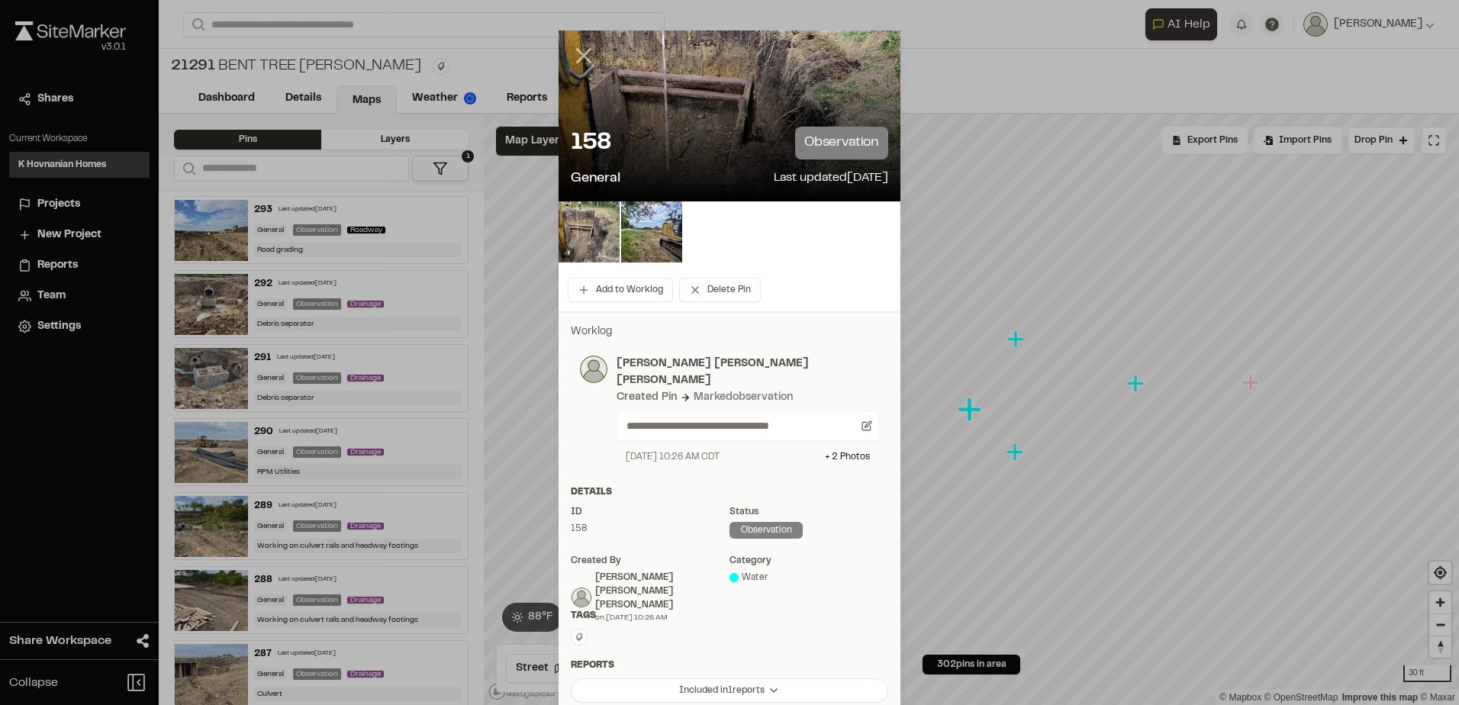
click at [571, 54] on icon at bounding box center [584, 56] width 26 height 26
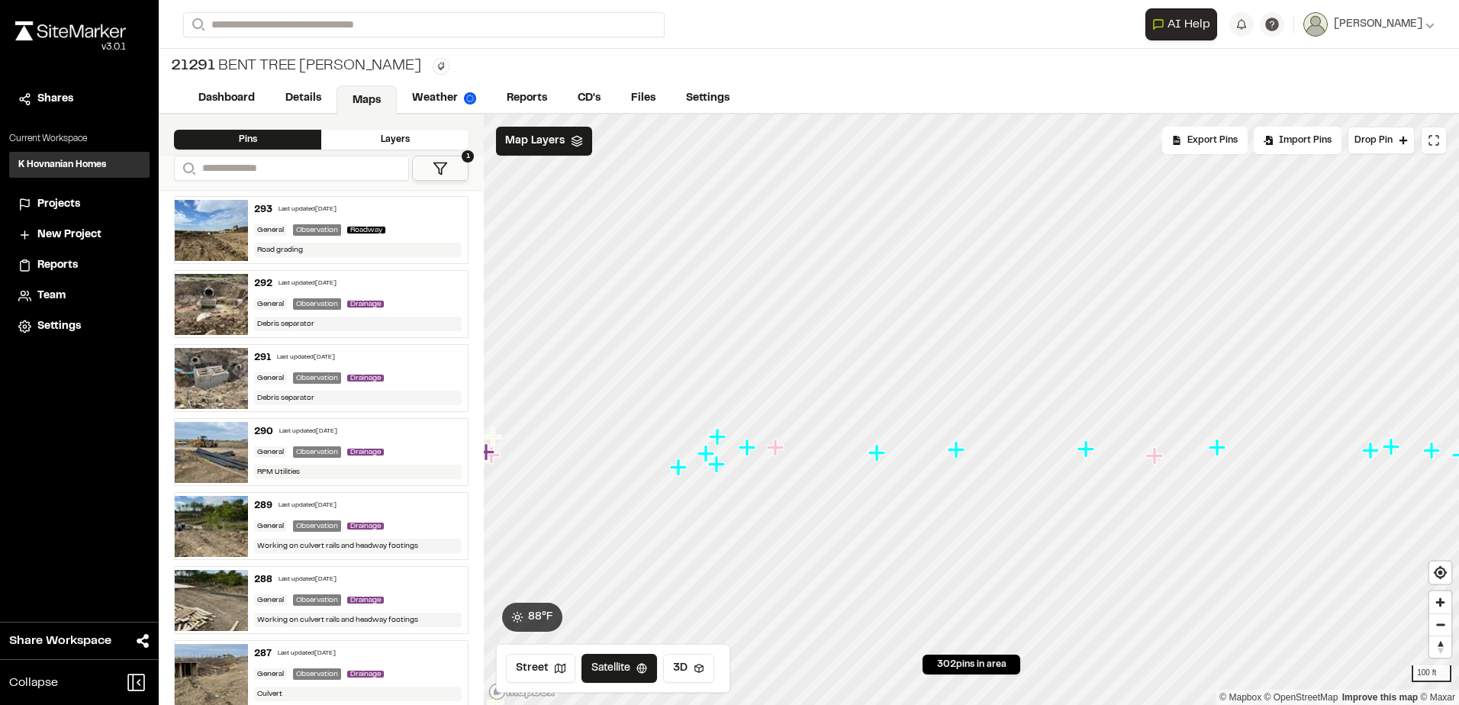
click at [1006, 114] on div at bounding box center [971, 114] width 975 height 0
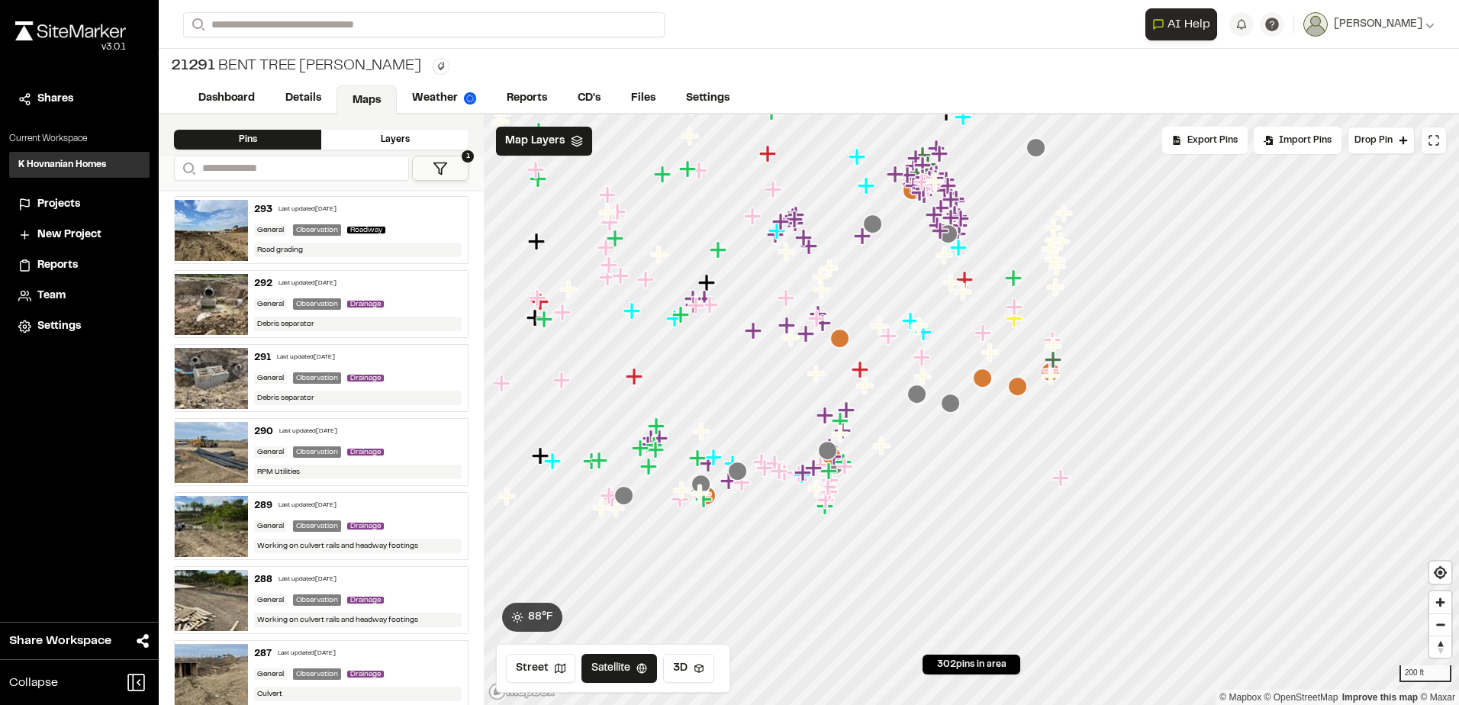
click at [573, 146] on polyline at bounding box center [577, 144] width 10 height 2
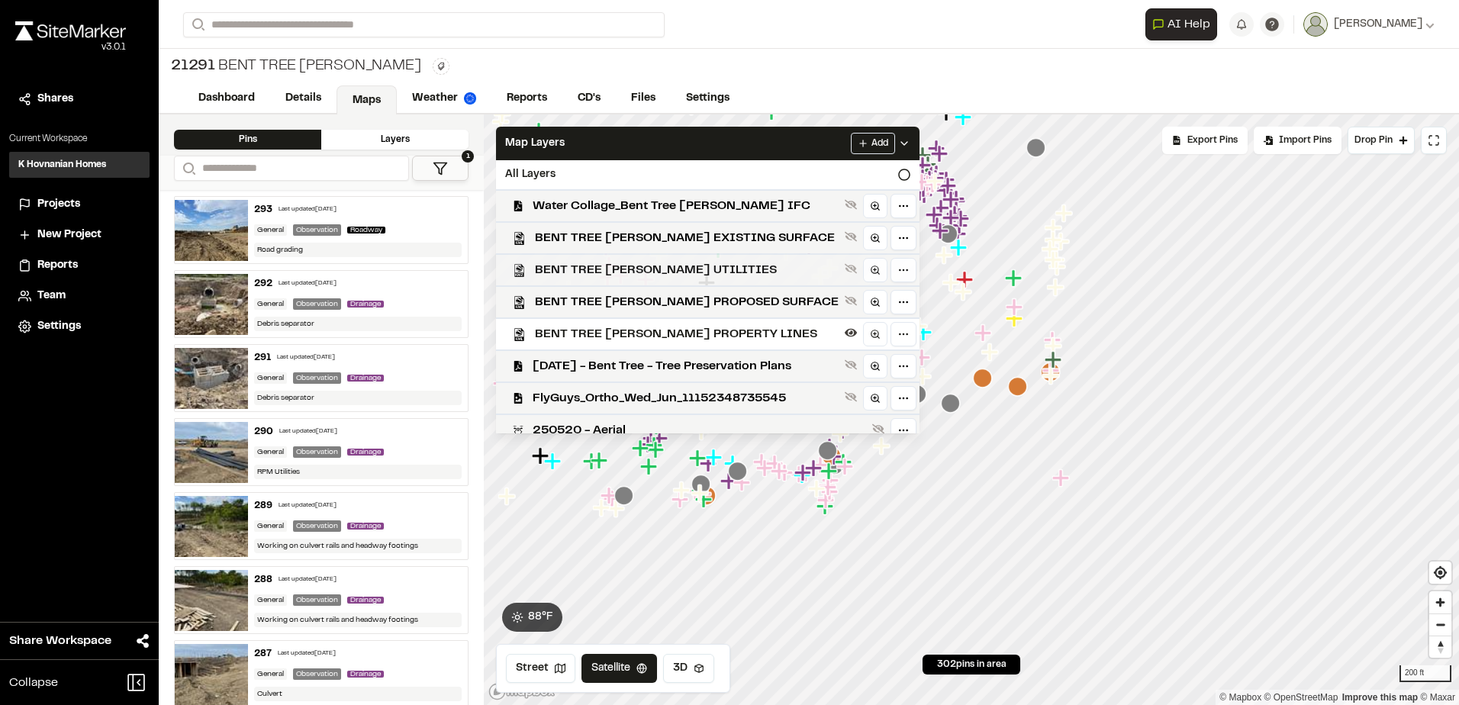
click at [725, 262] on span "BENT TREE [PERSON_NAME] UTILITIES" at bounding box center [687, 270] width 304 height 18
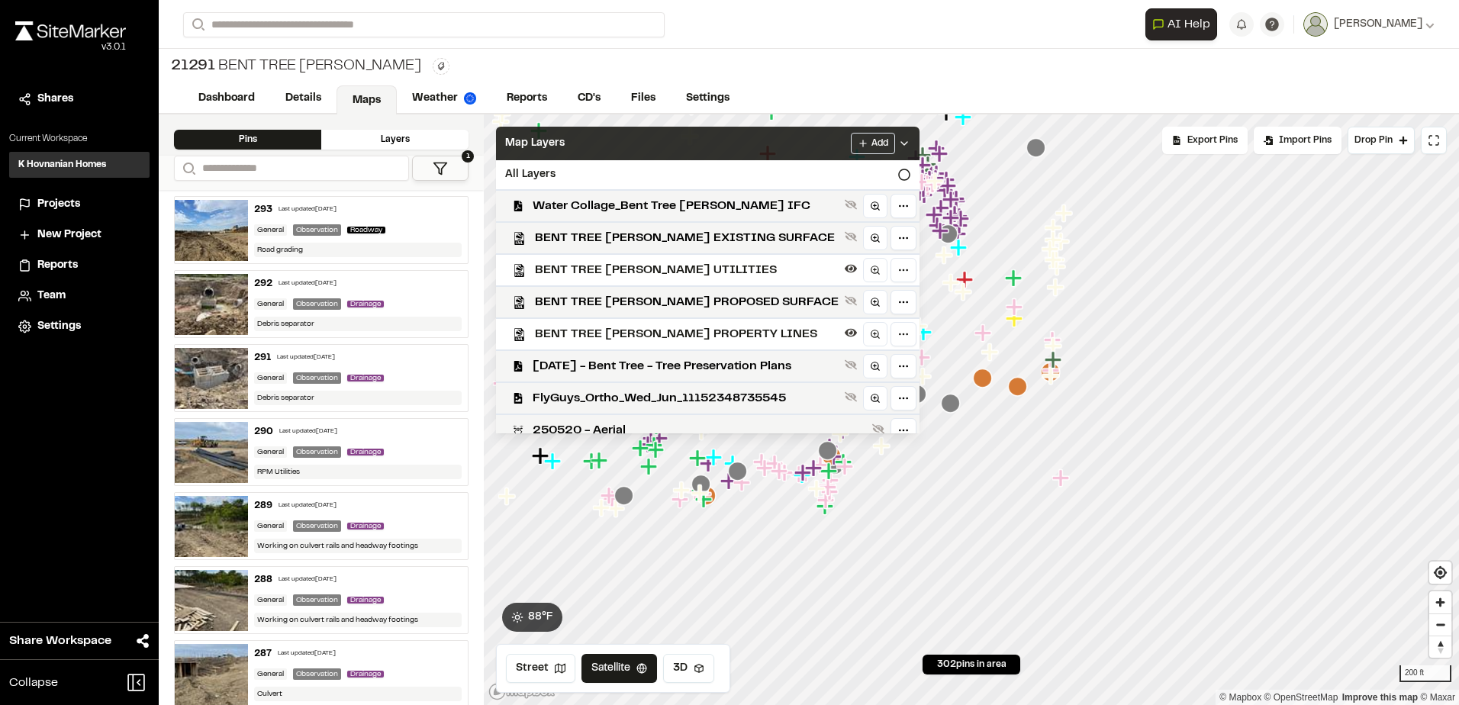
click at [746, 146] on div "Map Layers Add" at bounding box center [707, 144] width 423 height 34
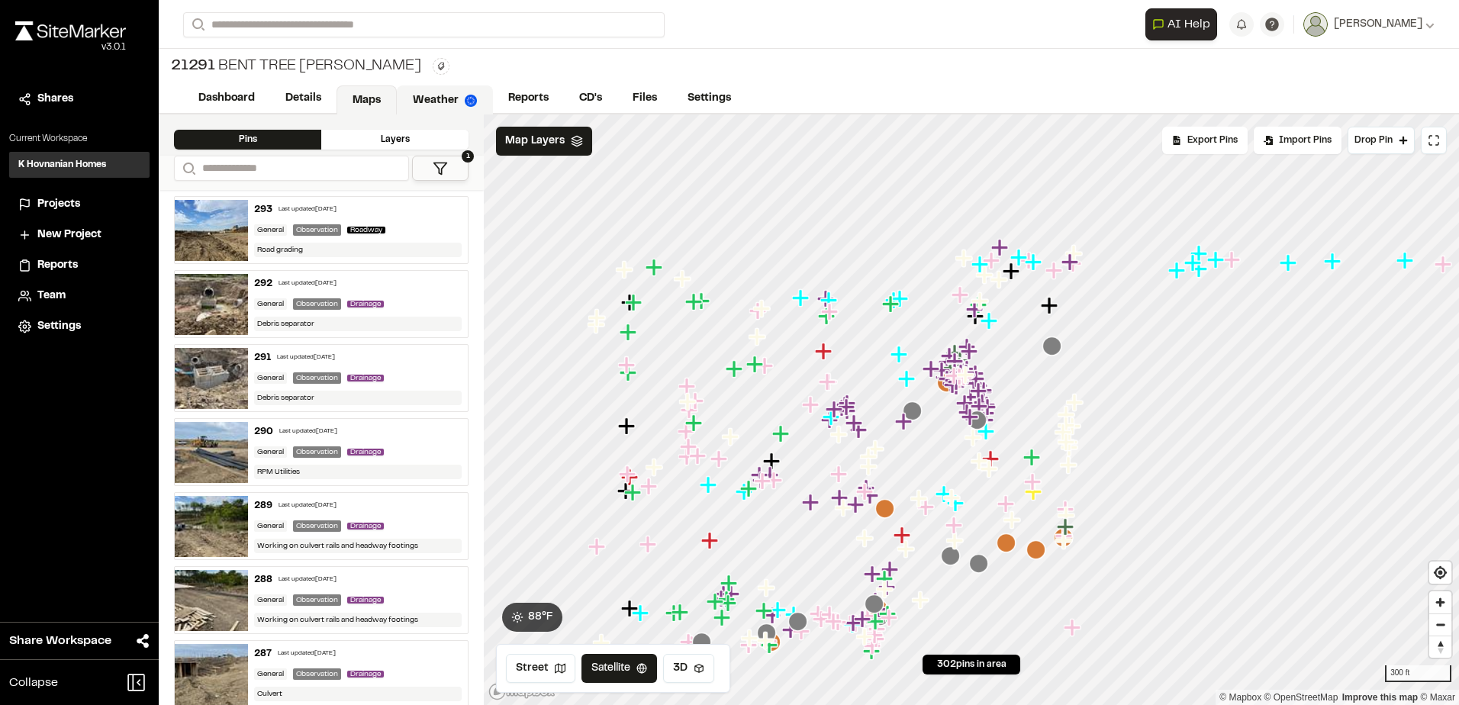
click at [470, 97] on img at bounding box center [471, 101] width 12 height 12
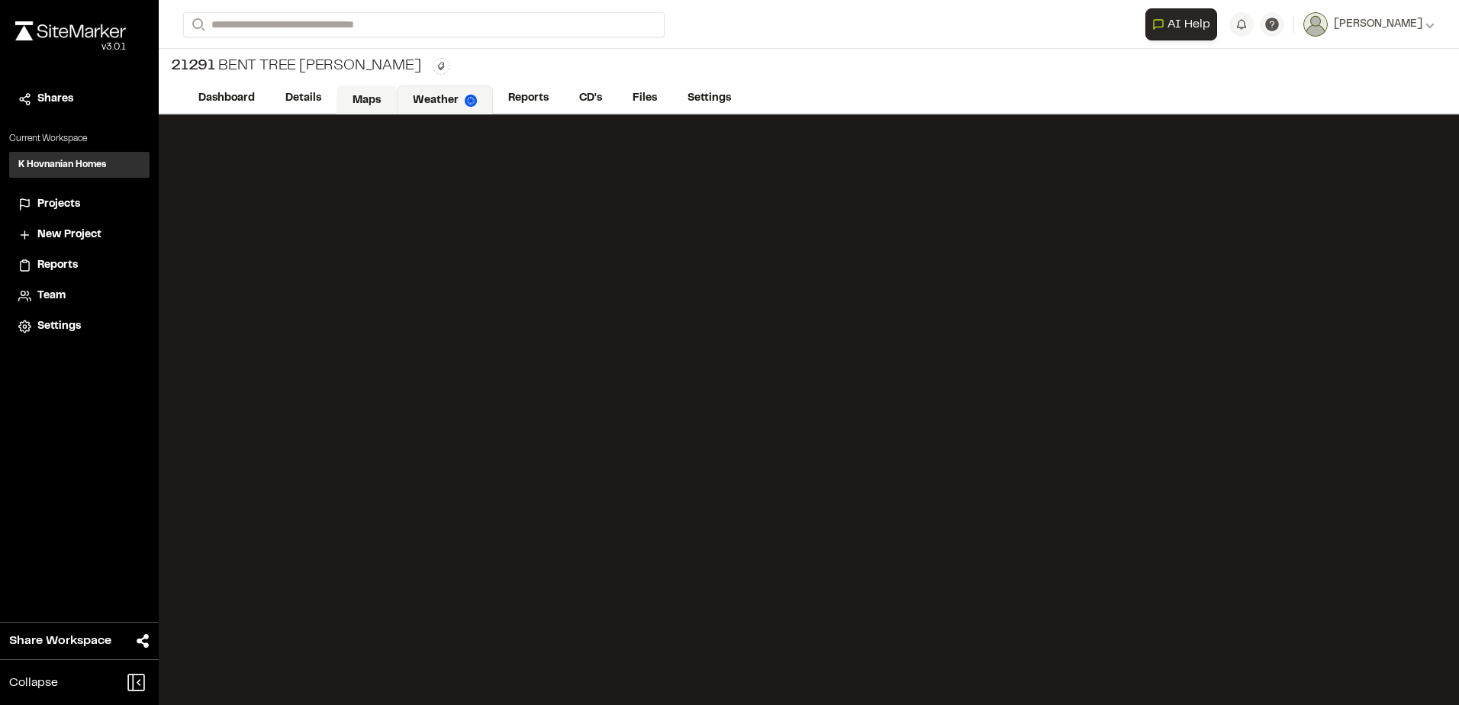
click at [377, 98] on link "Maps" at bounding box center [367, 99] width 60 height 29
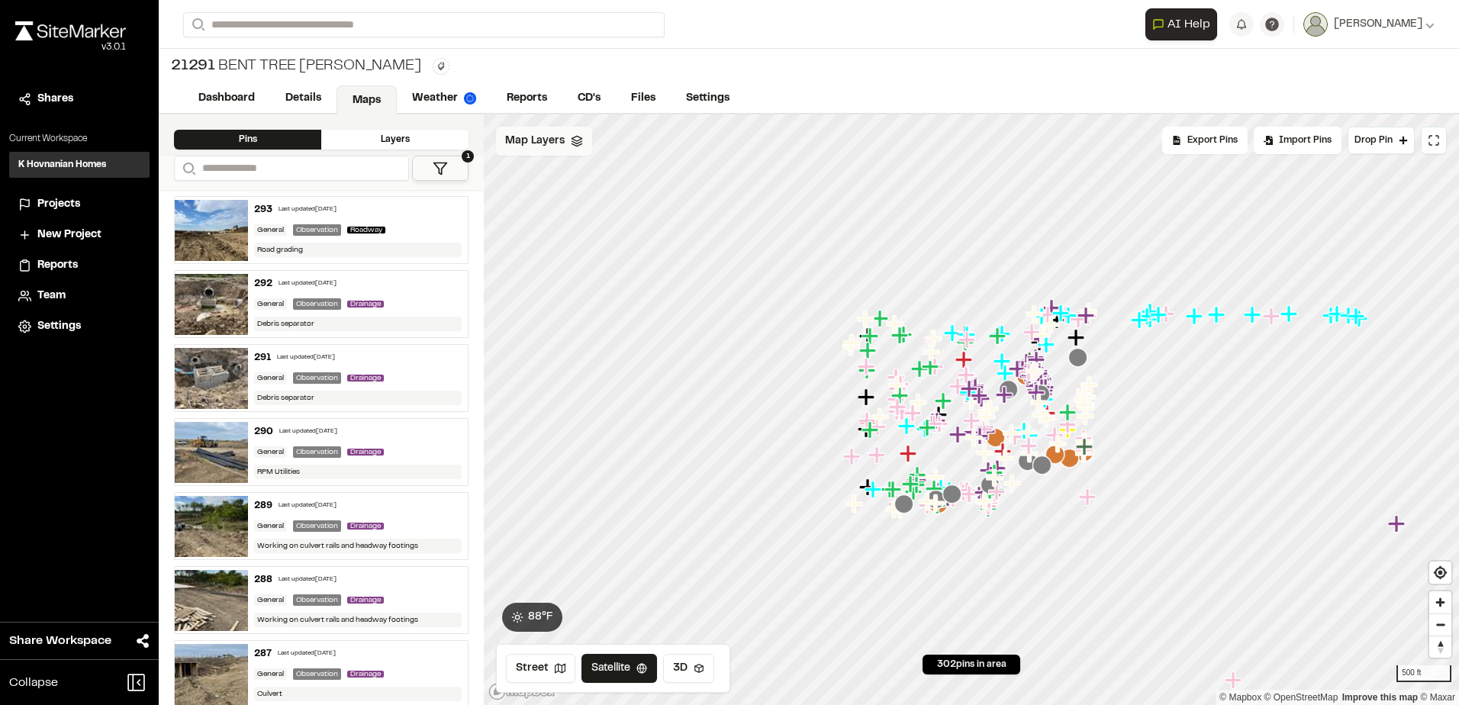
click at [581, 146] on div "Map Layers" at bounding box center [544, 141] width 96 height 29
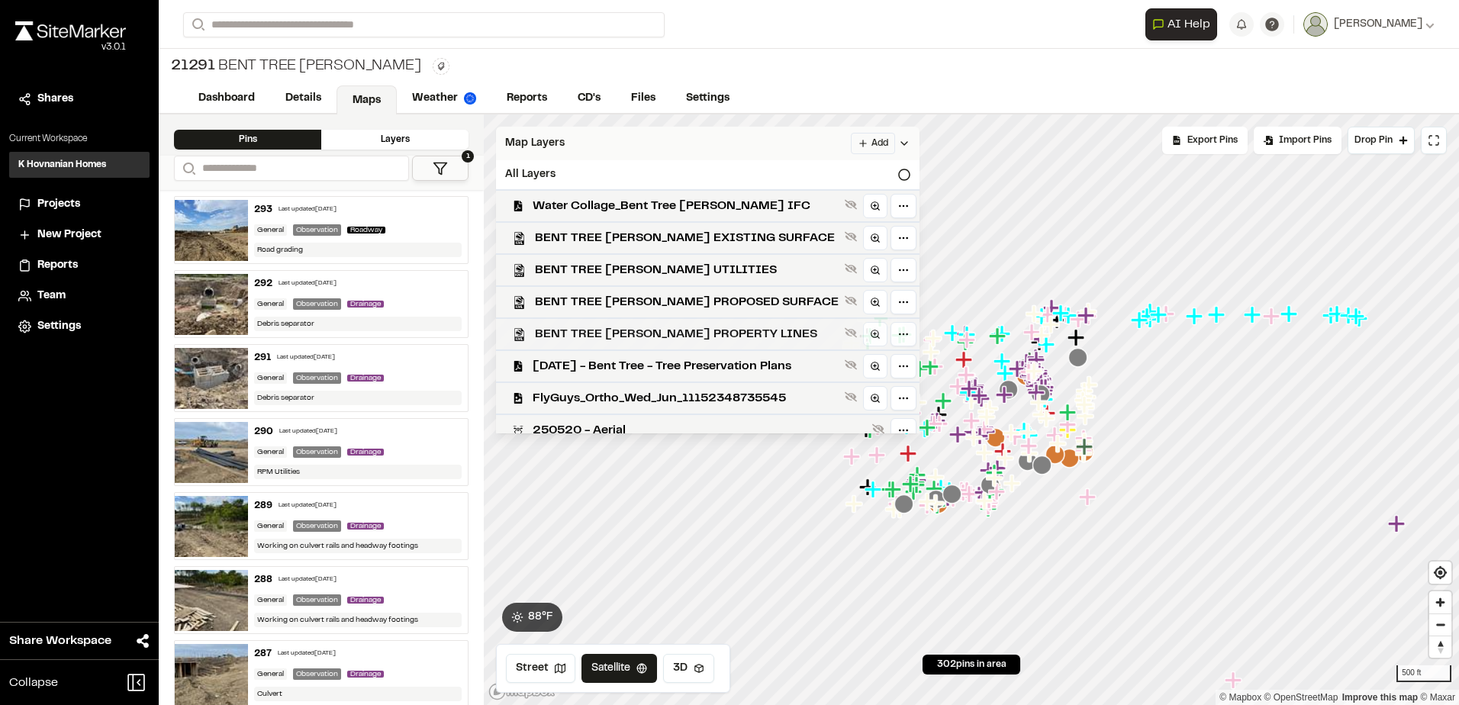
click at [726, 337] on span "BENT TREE [PERSON_NAME] PROPERTY LINES" at bounding box center [687, 334] width 304 height 18
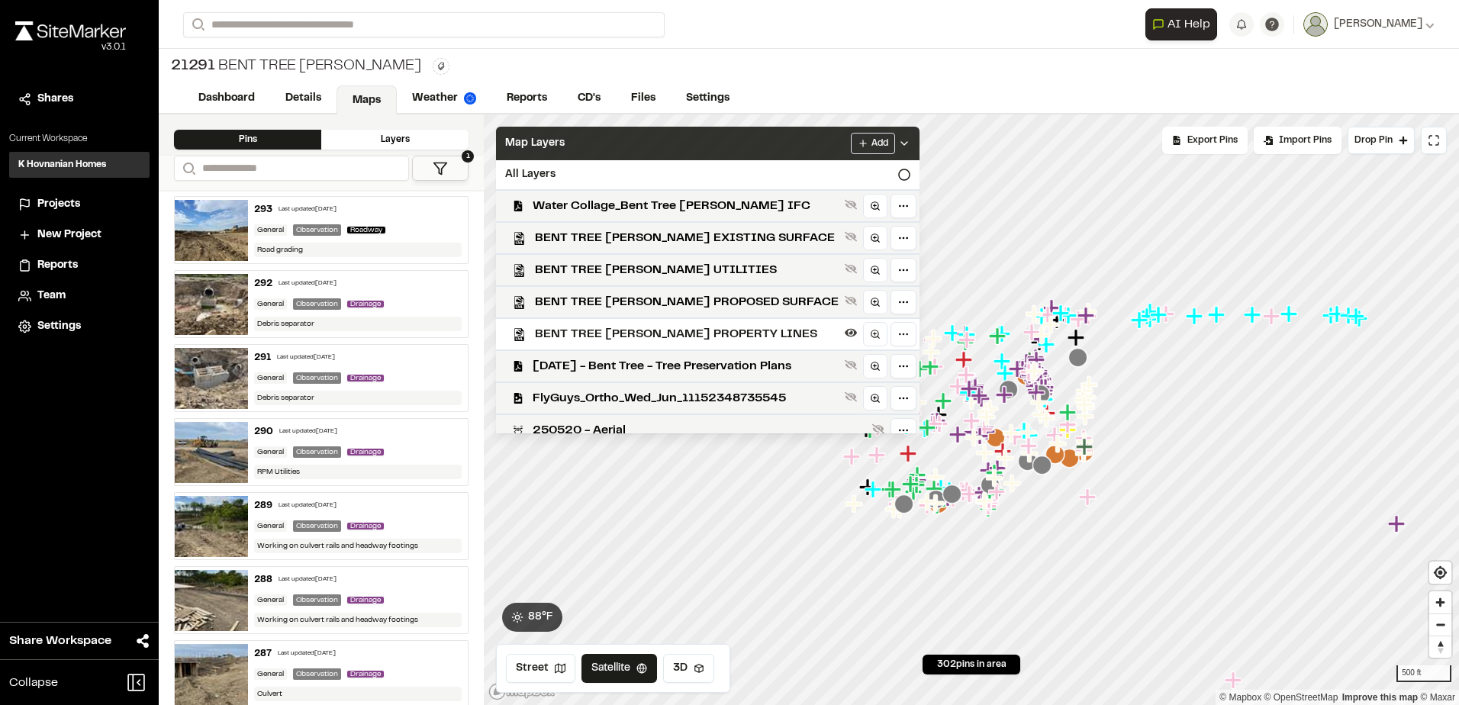
click at [898, 140] on icon at bounding box center [904, 143] width 12 height 12
